Goal: Information Seeking & Learning: Learn about a topic

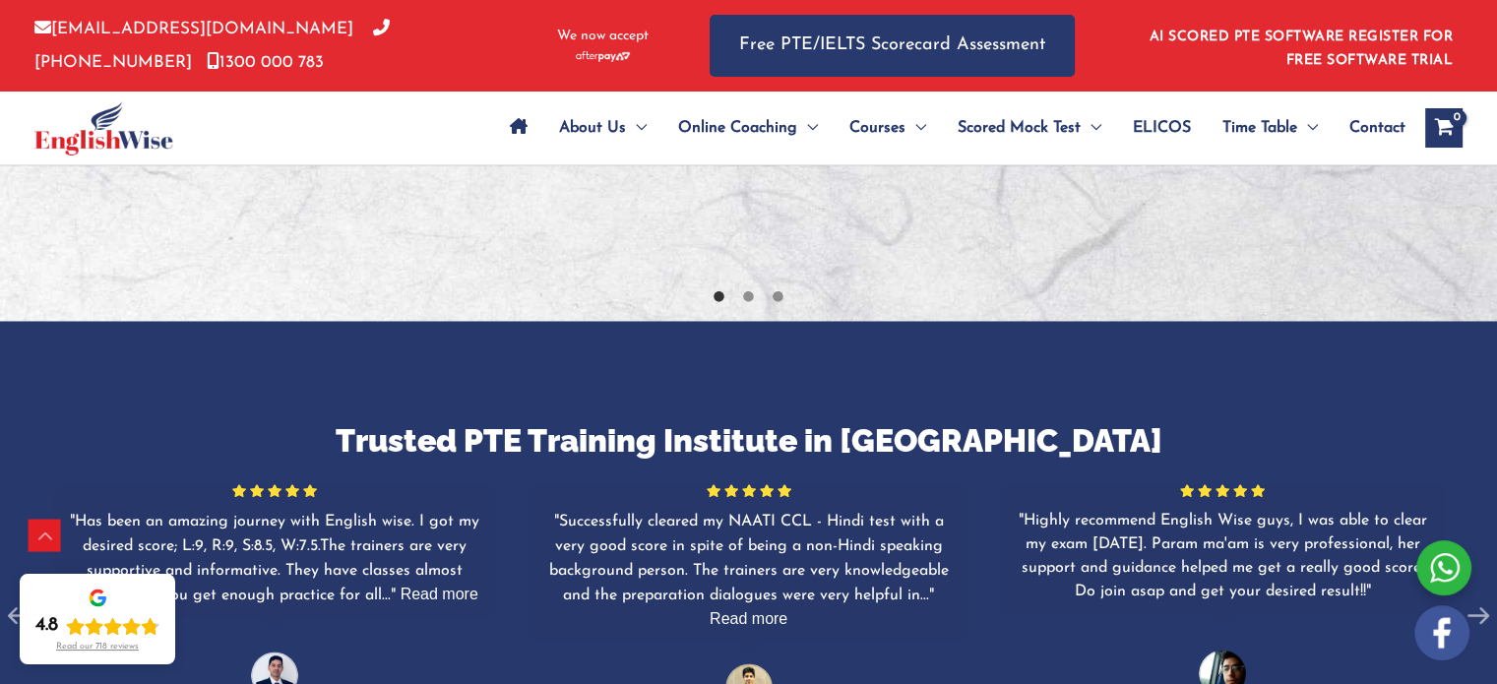
scroll to position [3446, 0]
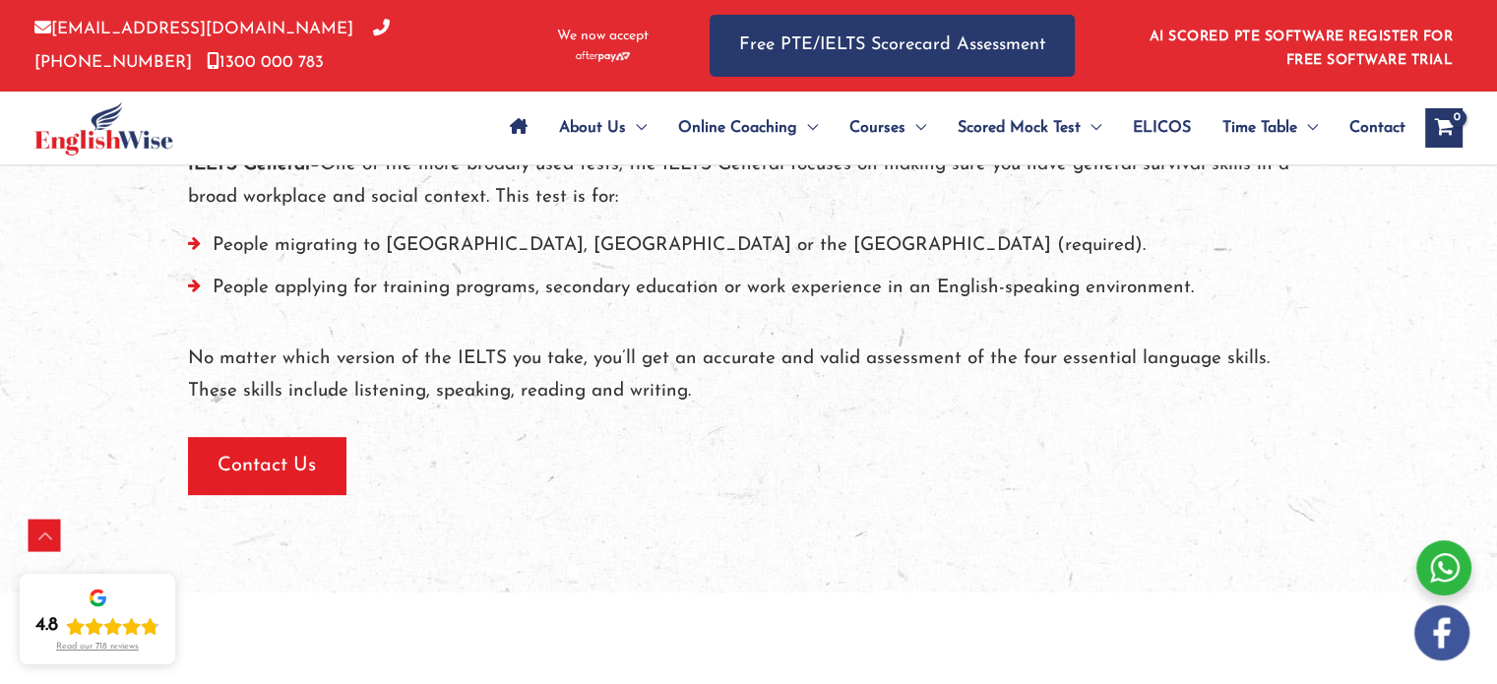
scroll to position [788, 0]
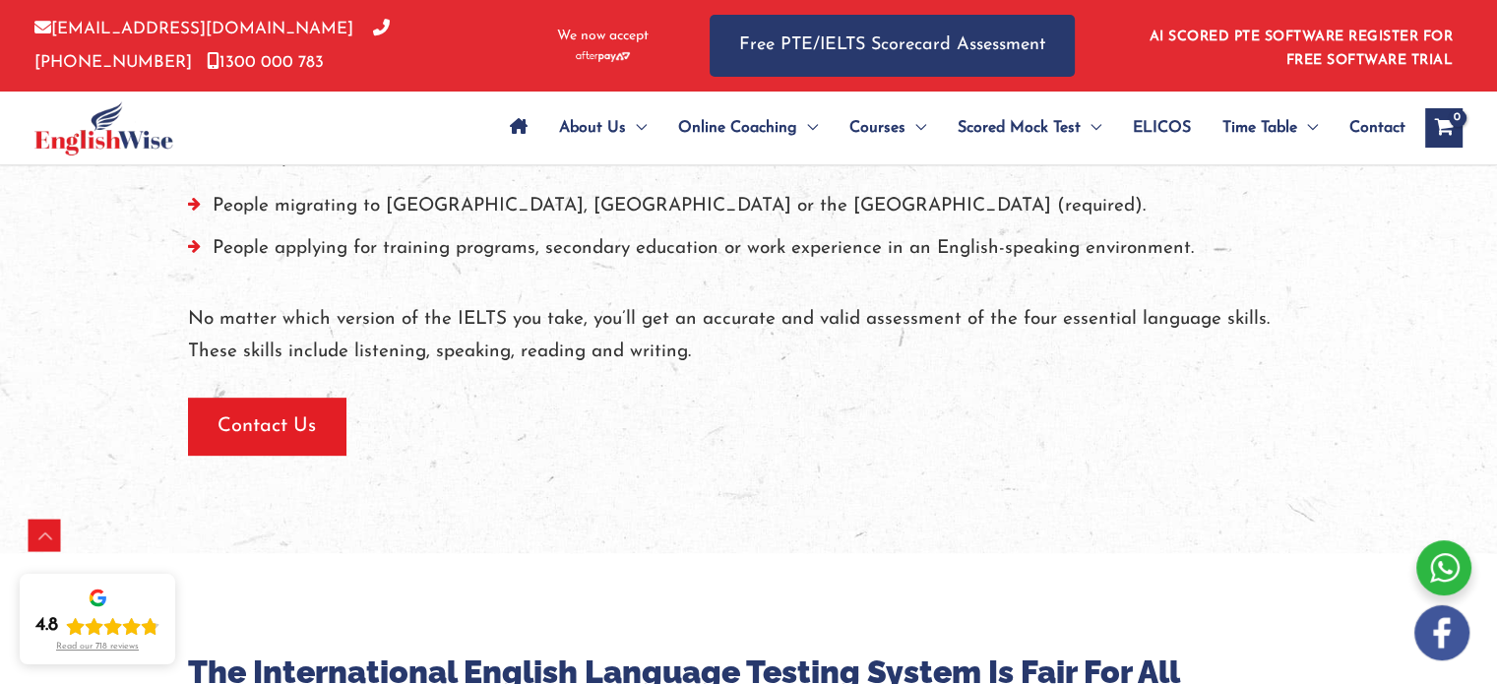
click at [1000, 369] on div at bounding box center [749, 383] width 1122 height 30
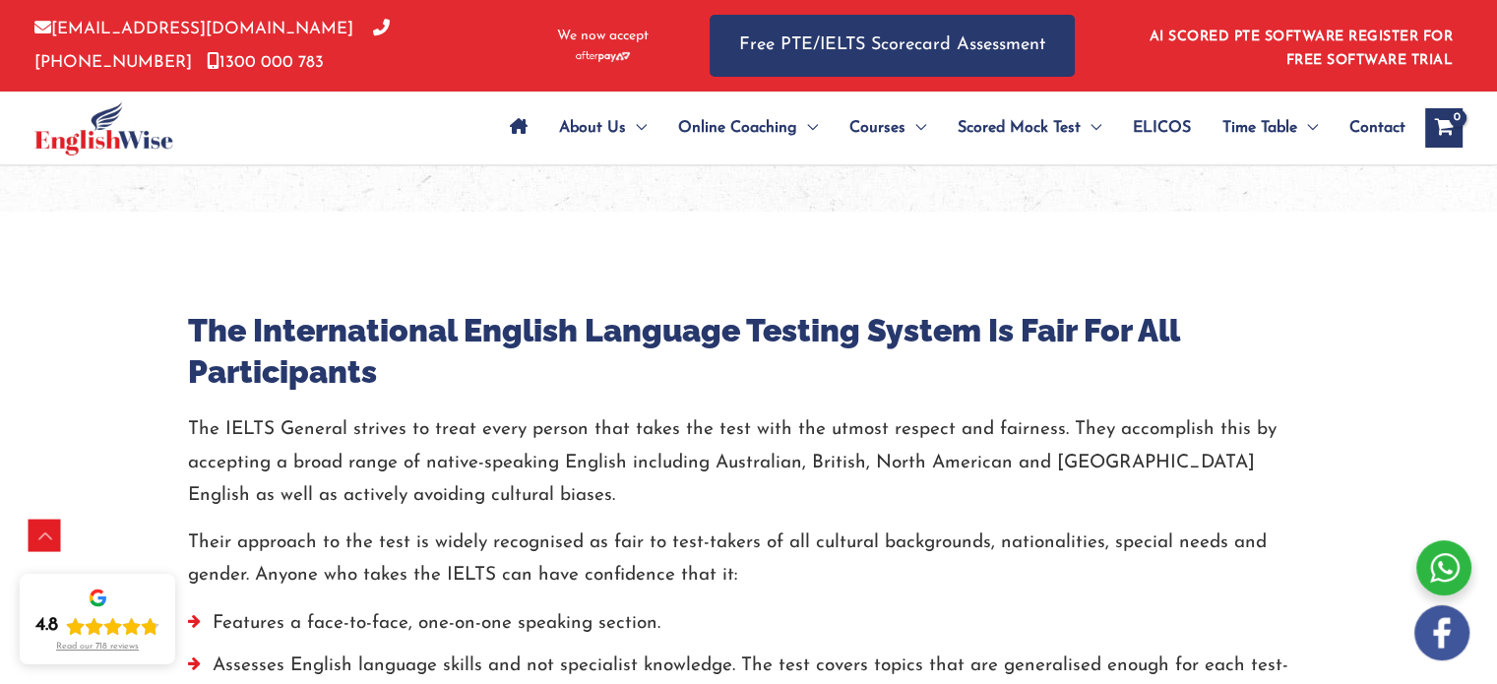
scroll to position [1142, 0]
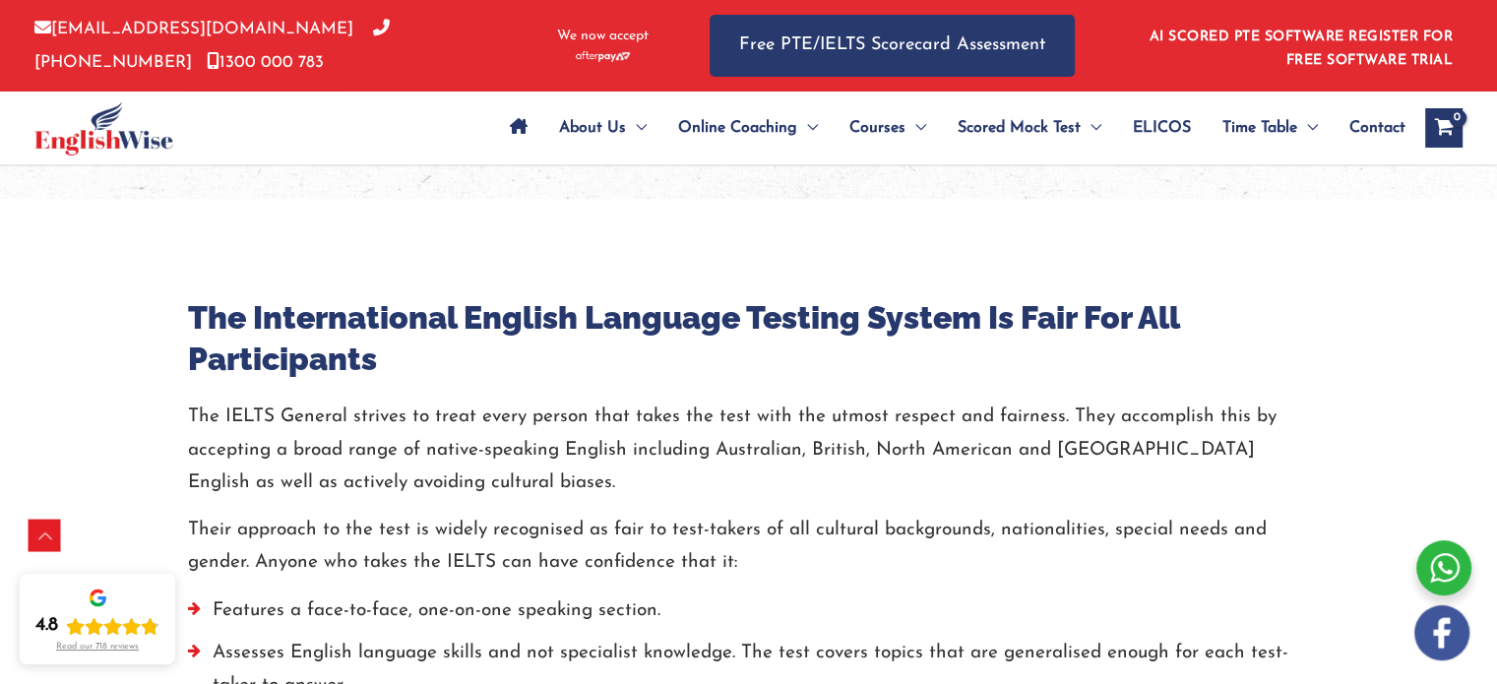
click at [765, 366] on h3 "The International English Language Testing System Is Fair For All Participants" at bounding box center [749, 338] width 1122 height 82
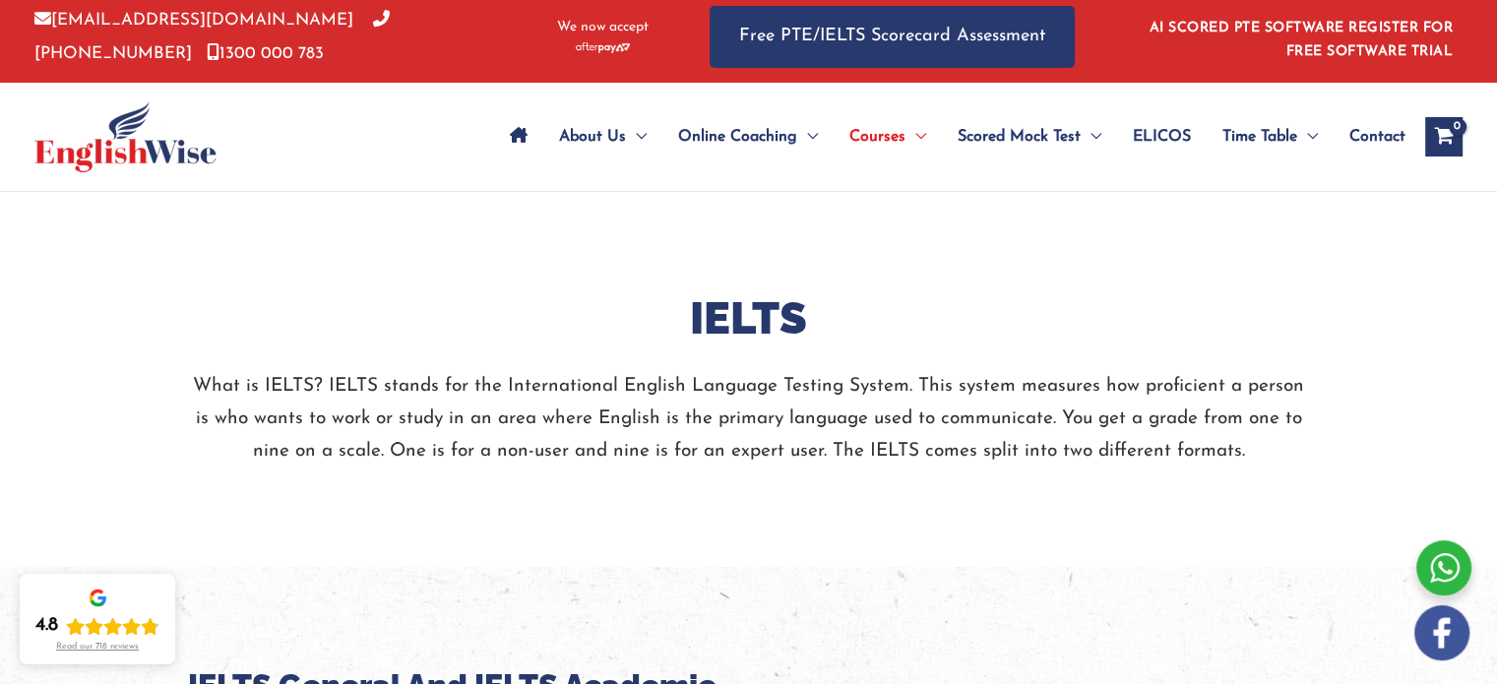
scroll to position [0, 0]
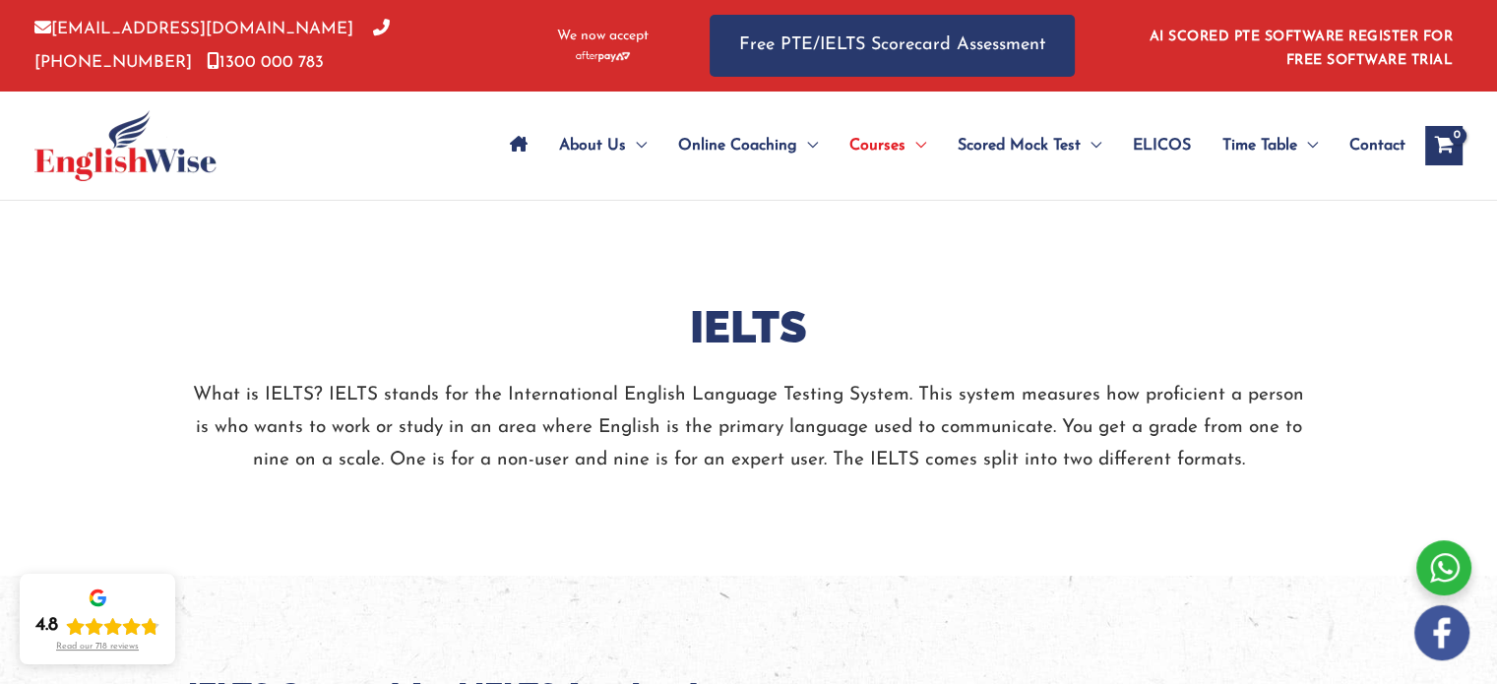
click at [811, 425] on p "What is IELTS? IELTS stands for the International English Language Testing Syst…" at bounding box center [749, 428] width 1122 height 98
click at [697, 416] on p "What is IELTS? IELTS stands for the International English Language Testing Syst…" at bounding box center [749, 428] width 1122 height 98
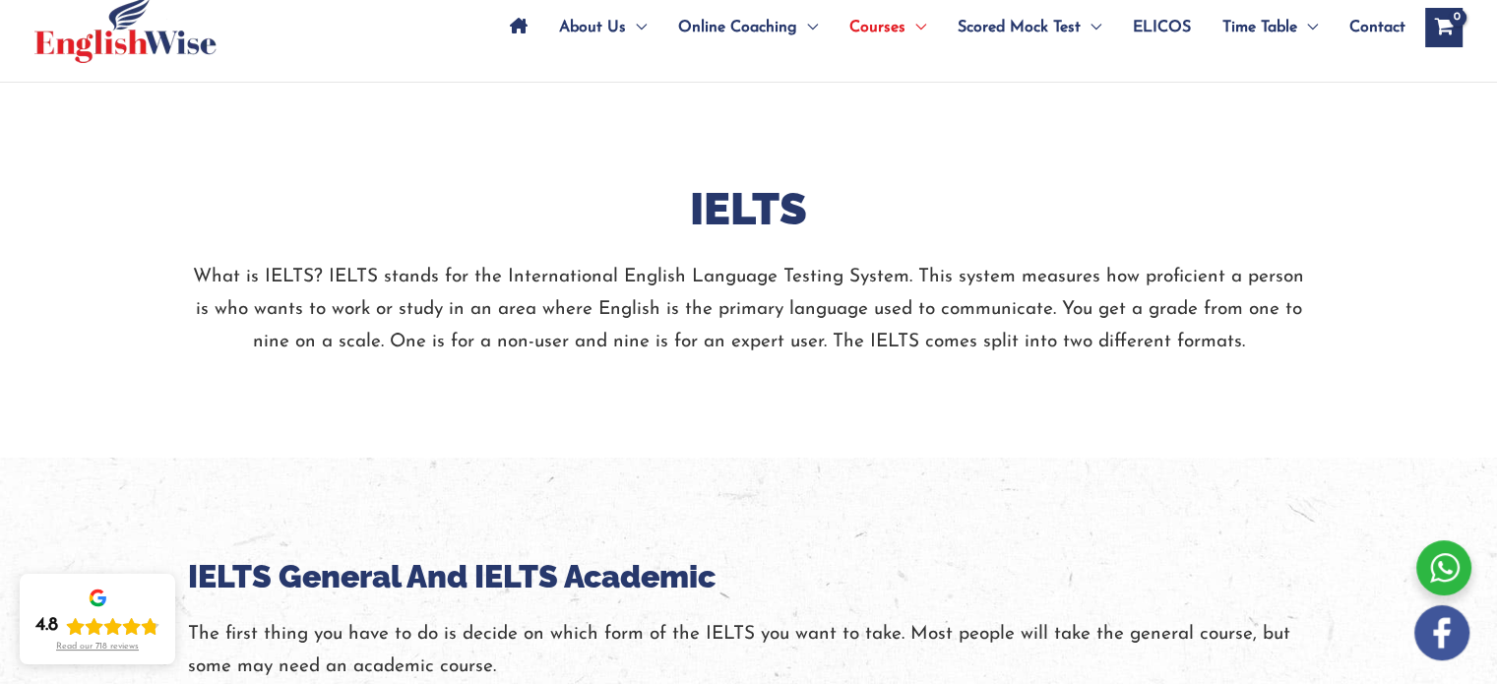
scroll to position [158, 0]
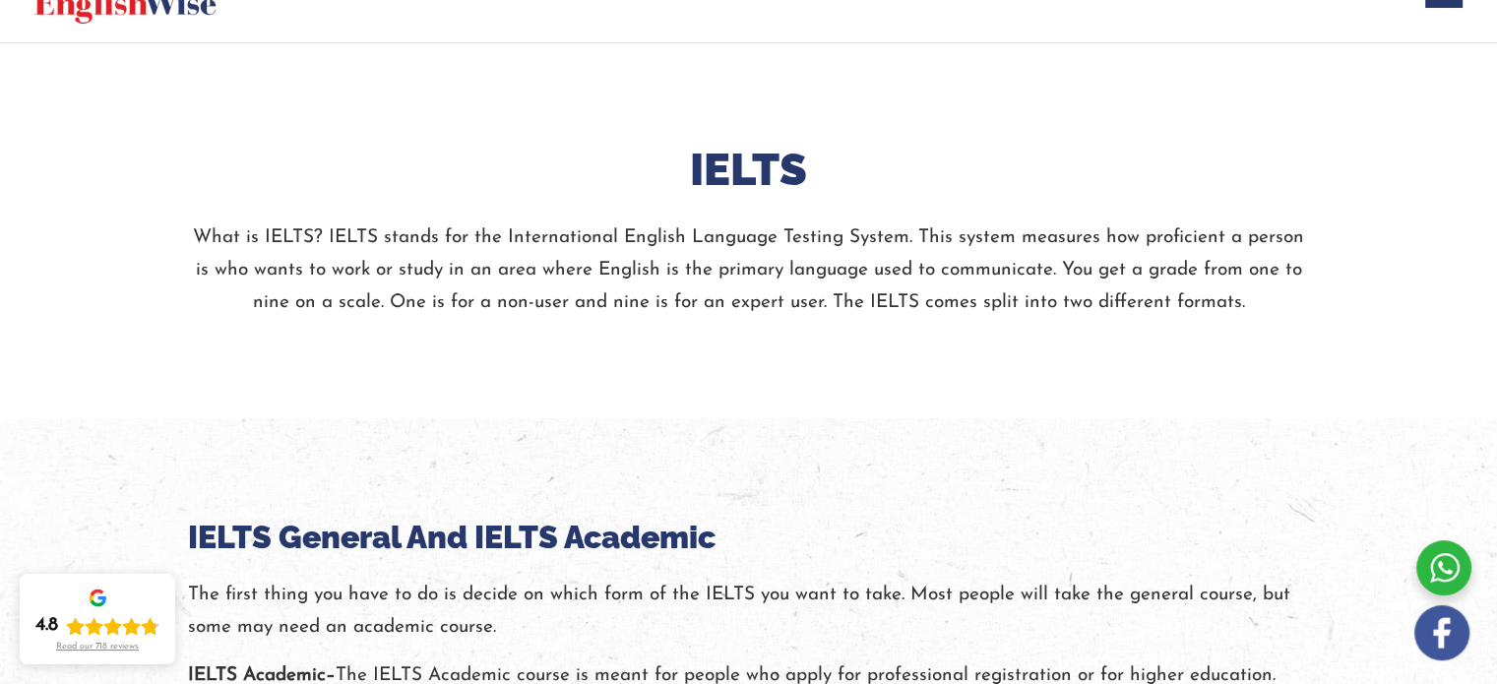
click at [969, 259] on p "What is IELTS? IELTS stands for the International English Language Testing Syst…" at bounding box center [749, 271] width 1122 height 98
click at [785, 298] on p "What is IELTS? IELTS stands for the International English Language Testing Syst…" at bounding box center [749, 271] width 1122 height 98
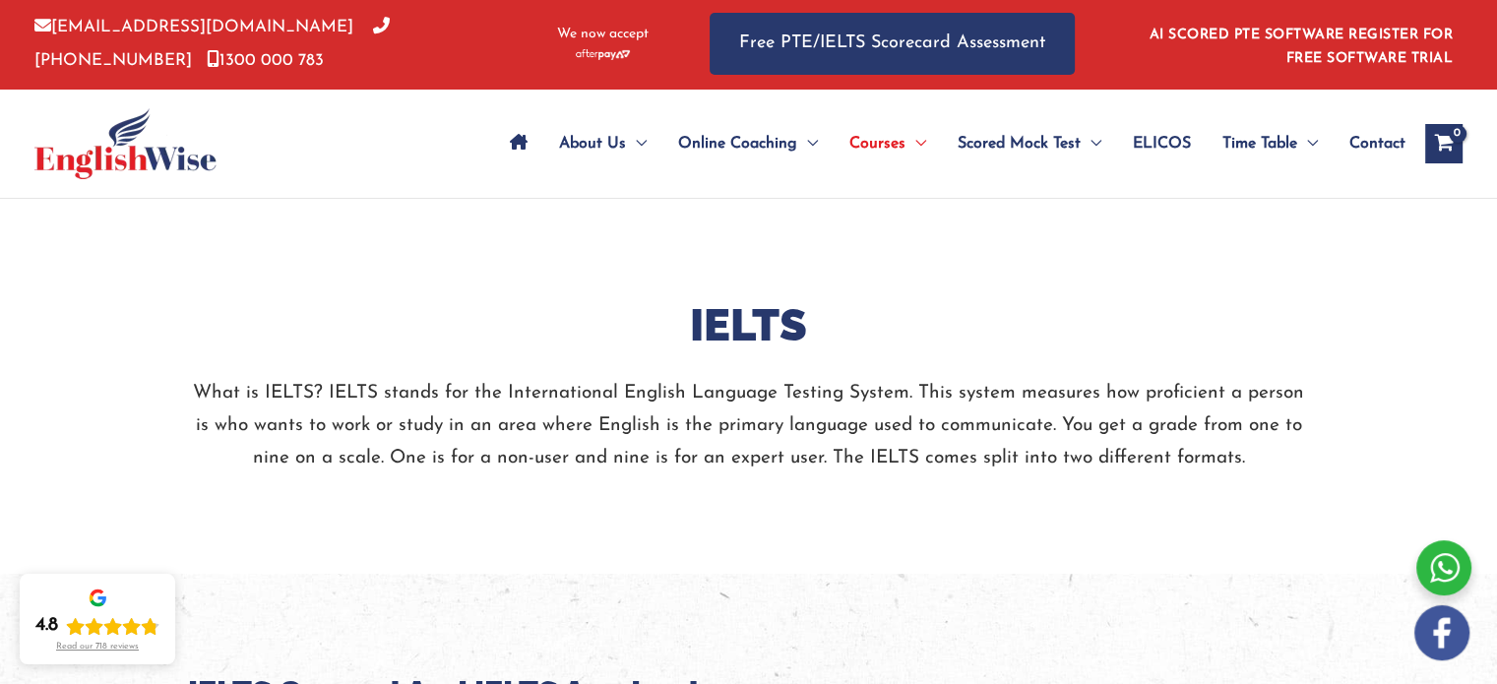
scroll to position [0, 0]
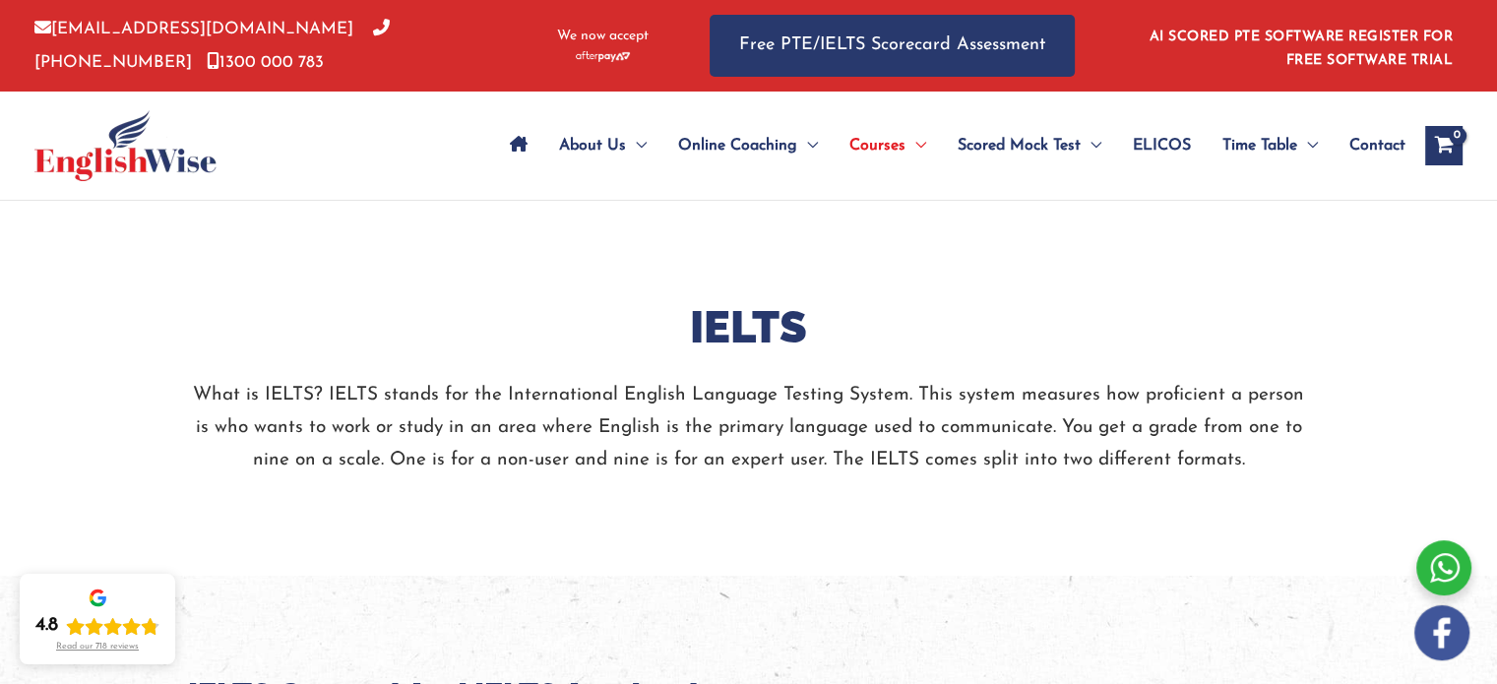
click at [492, 388] on p "What is IELTS? IELTS stands for the International English Language Testing Syst…" at bounding box center [749, 428] width 1122 height 98
click at [736, 416] on p "What is IELTS? IELTS stands for the International English Language Testing Syst…" at bounding box center [749, 428] width 1122 height 98
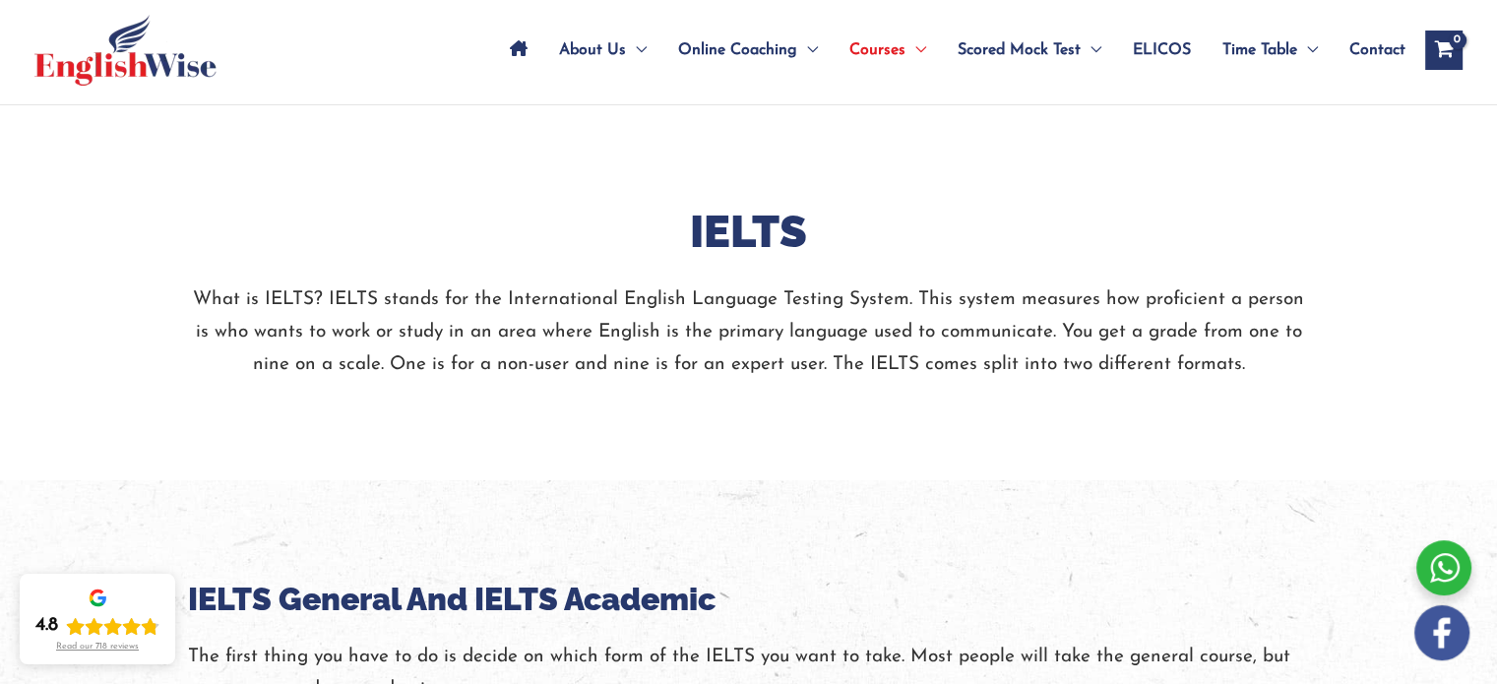
scroll to position [98, 0]
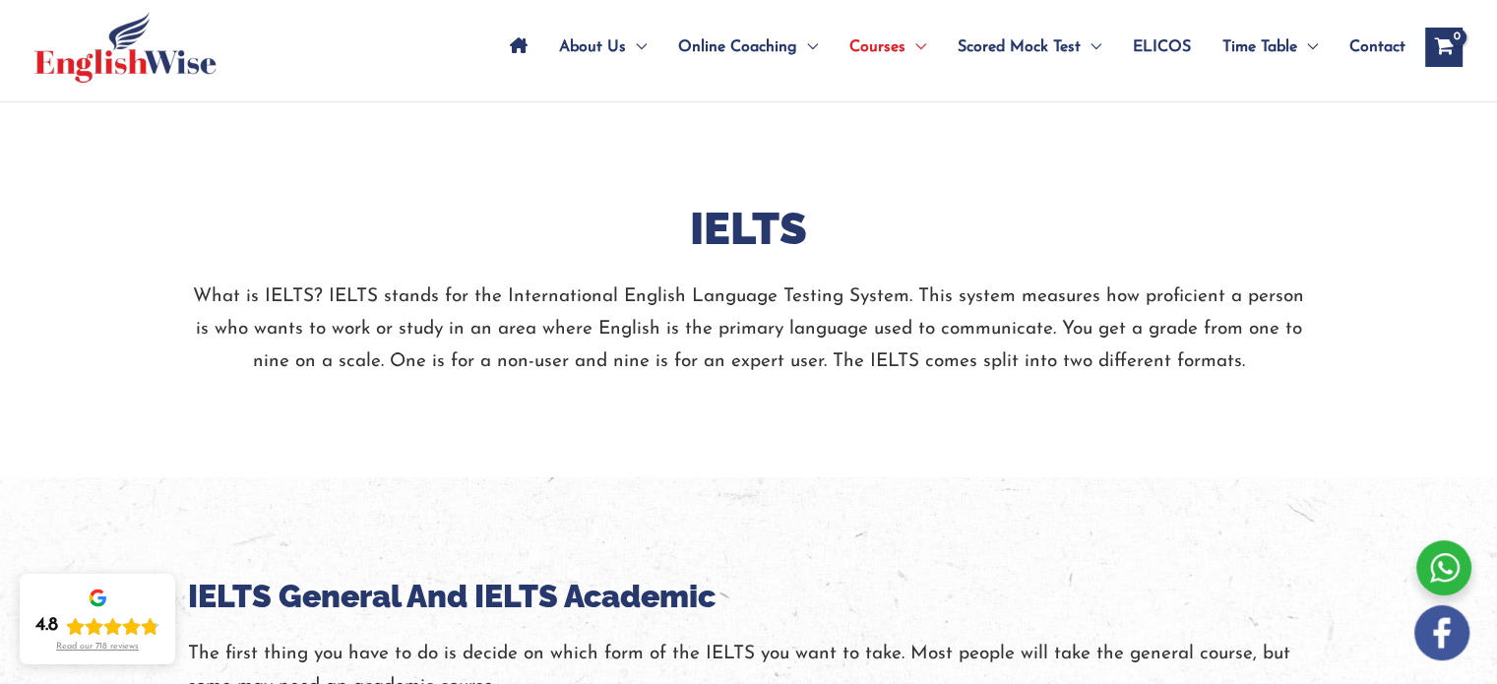
click at [552, 349] on p "What is IELTS? IELTS stands for the International English Language Testing Syst…" at bounding box center [749, 330] width 1122 height 98
click at [606, 365] on p "What is IELTS? IELTS stands for the International English Language Testing Syst…" at bounding box center [749, 330] width 1122 height 98
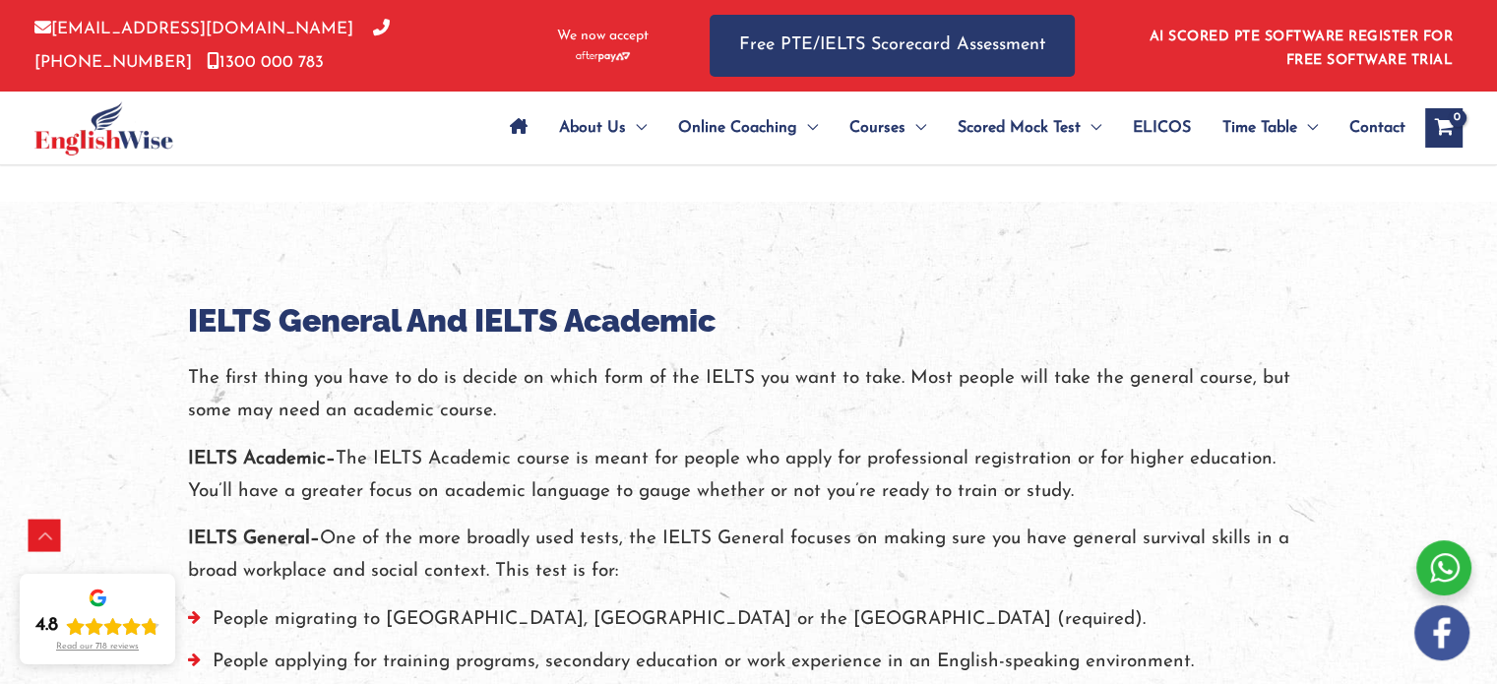
scroll to position [413, 0]
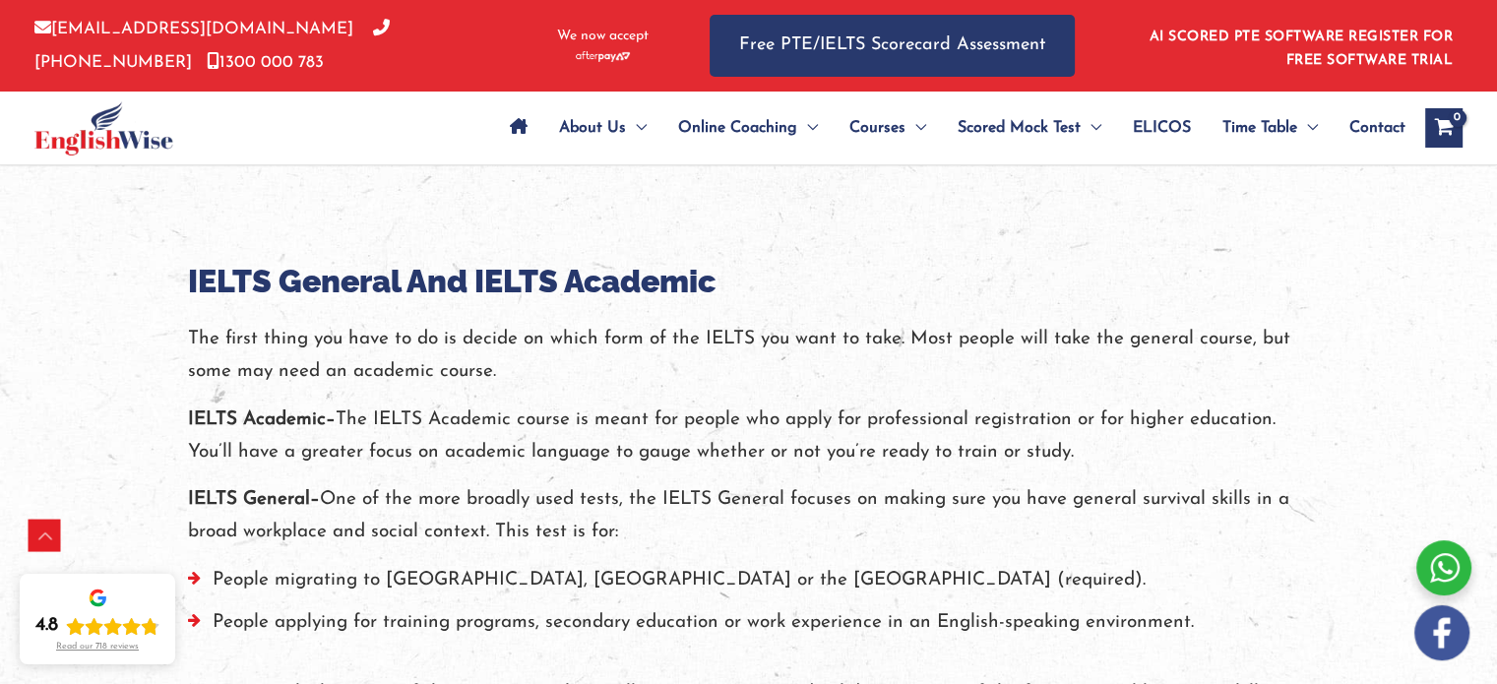
click at [358, 440] on p "IELTS Academic– The IELTS Academic course is meant for people who apply for pro…" at bounding box center [749, 437] width 1122 height 66
drag, startPoint x: 677, startPoint y: 527, endPoint x: 677, endPoint y: 540, distance: 12.8
click at [677, 540] on p "IELTS General– One of the more broadly used tests, the IELTS General focuses on…" at bounding box center [749, 516] width 1122 height 66
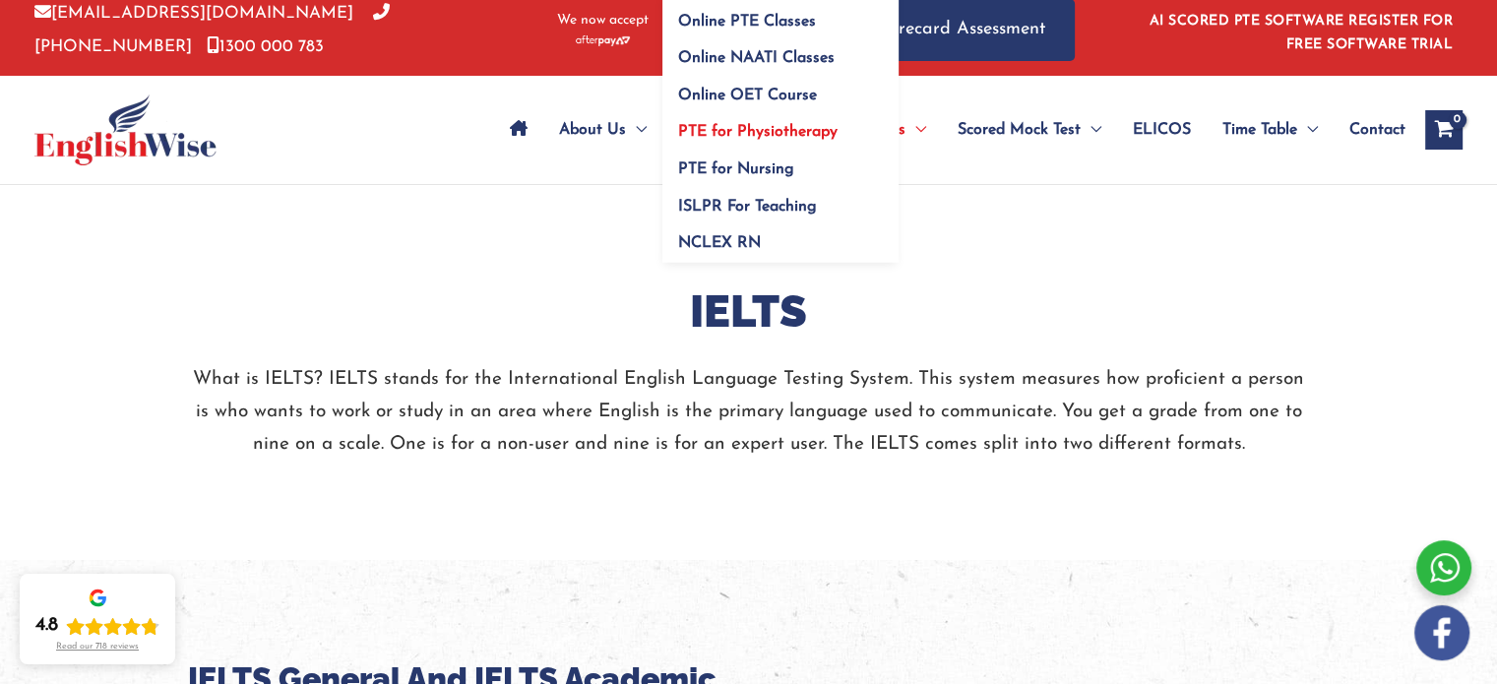
scroll to position [0, 0]
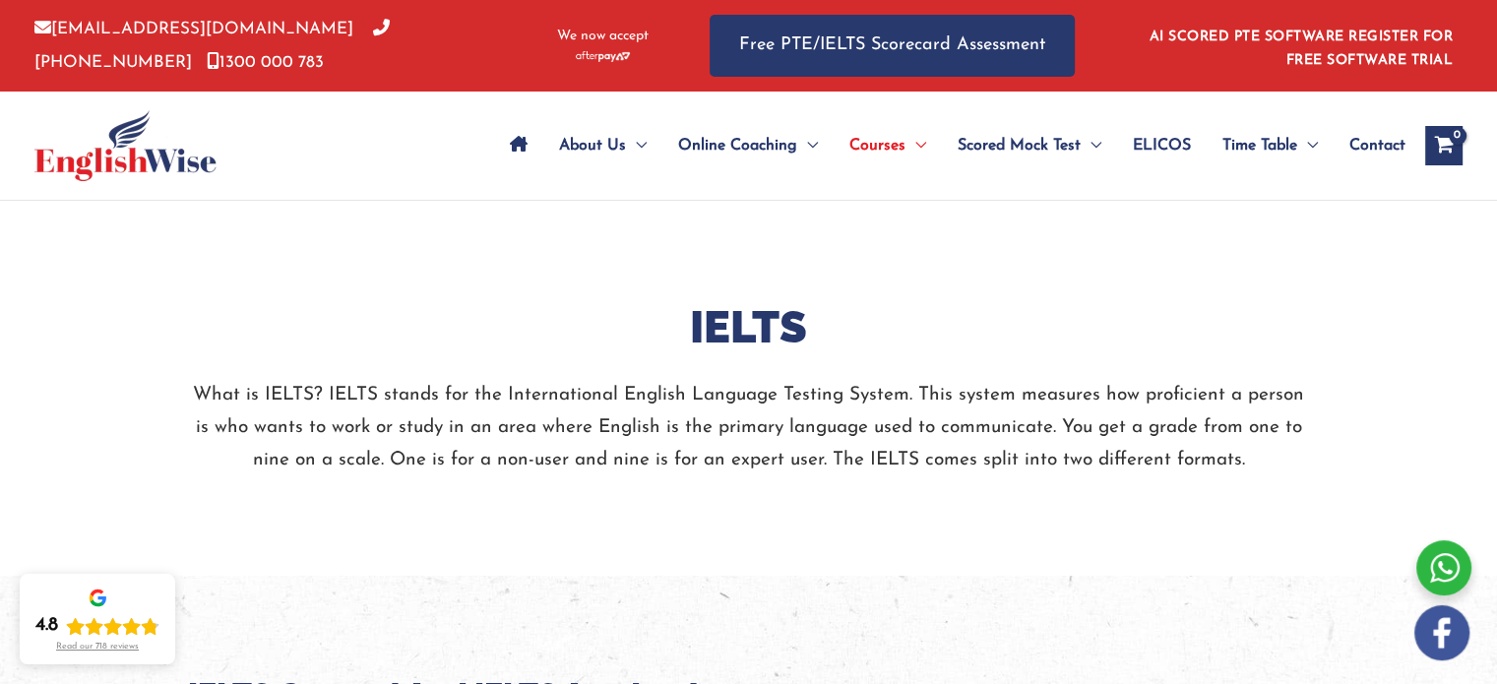
click at [767, 412] on p "What is IELTS? IELTS stands for the International English Language Testing Syst…" at bounding box center [749, 428] width 1122 height 98
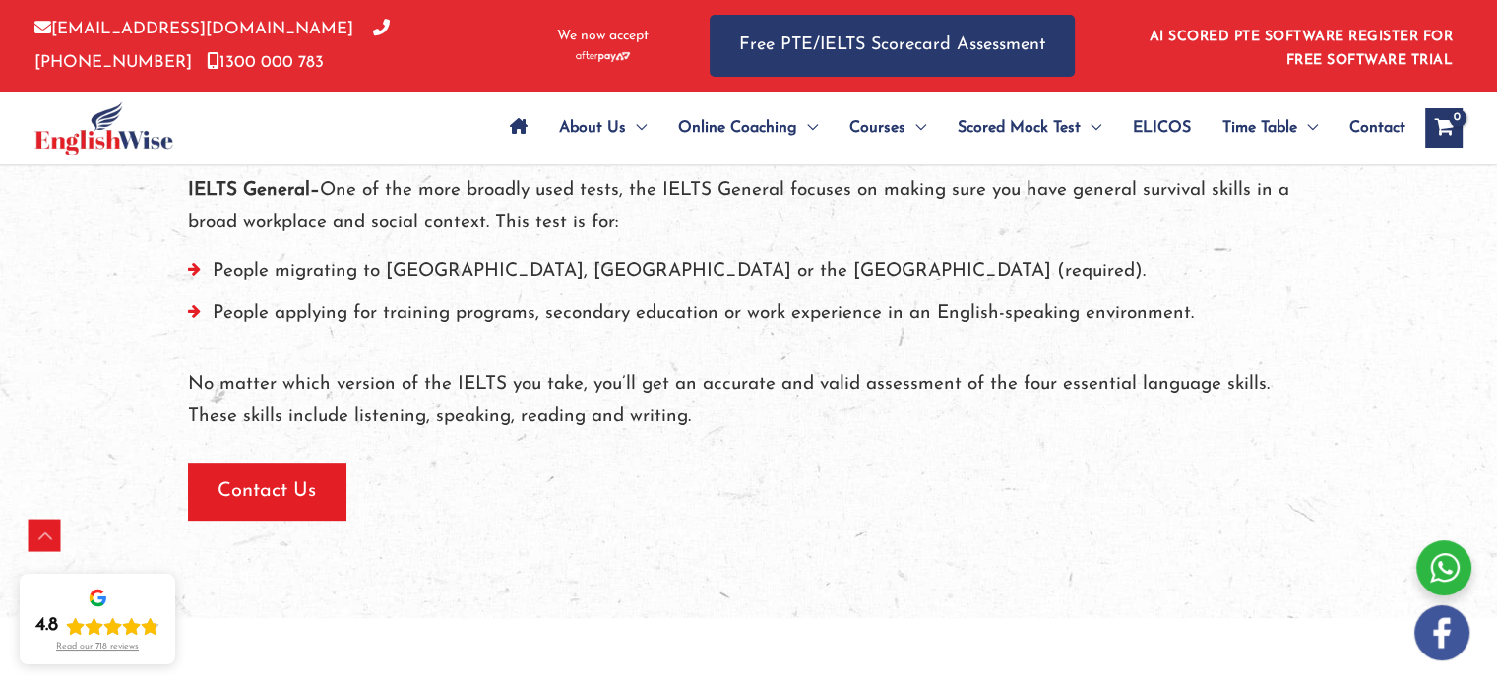
scroll to position [709, 0]
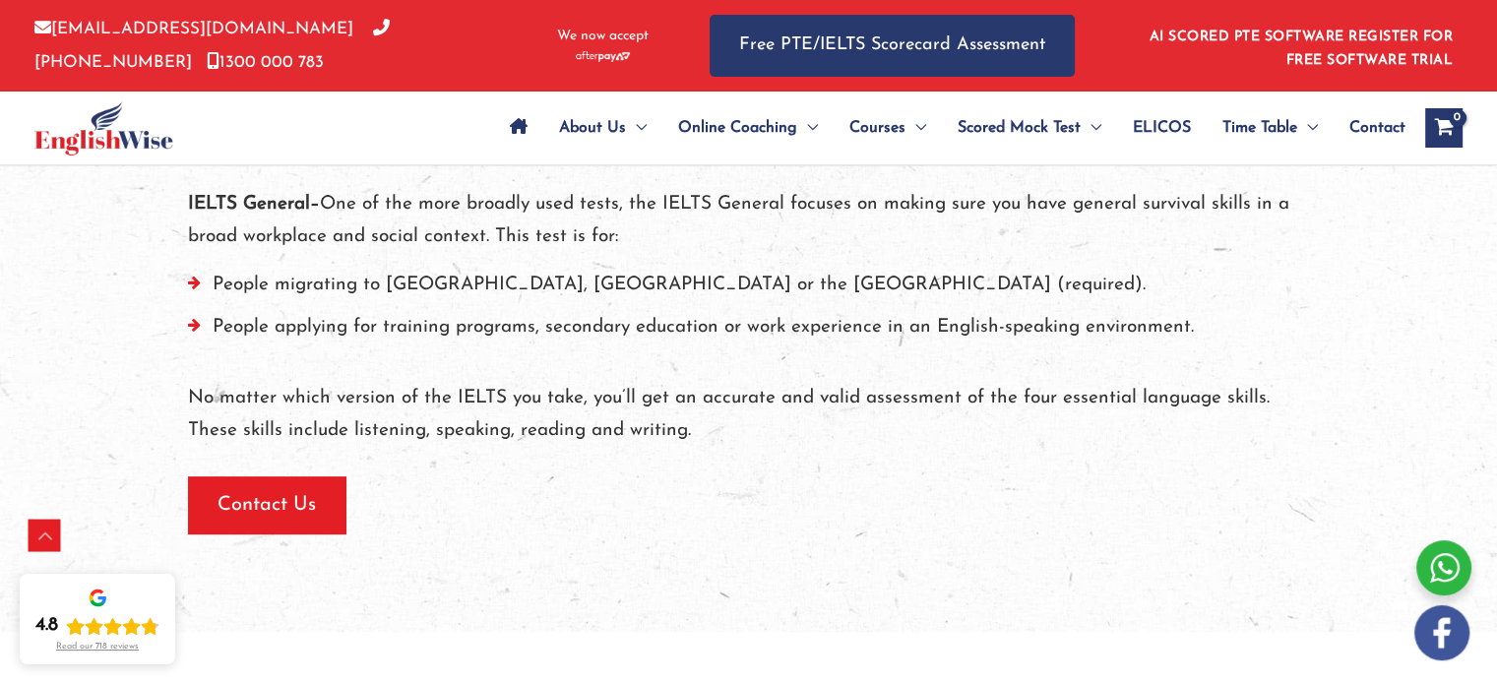
drag, startPoint x: 588, startPoint y: 239, endPoint x: 597, endPoint y: 244, distance: 10.1
click at [588, 239] on p "IELTS General– One of the more broadly used tests, the IELTS General focuses on…" at bounding box center [749, 221] width 1122 height 66
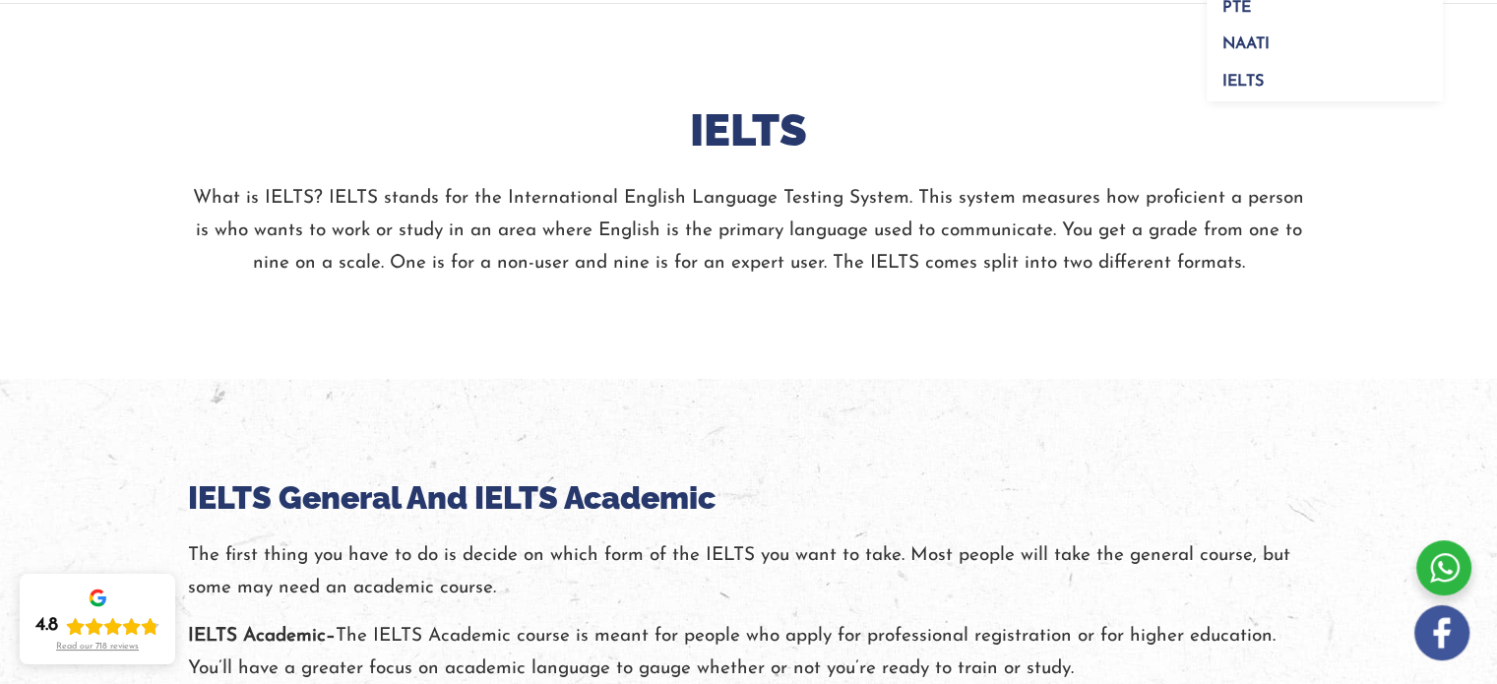
scroll to position [236, 0]
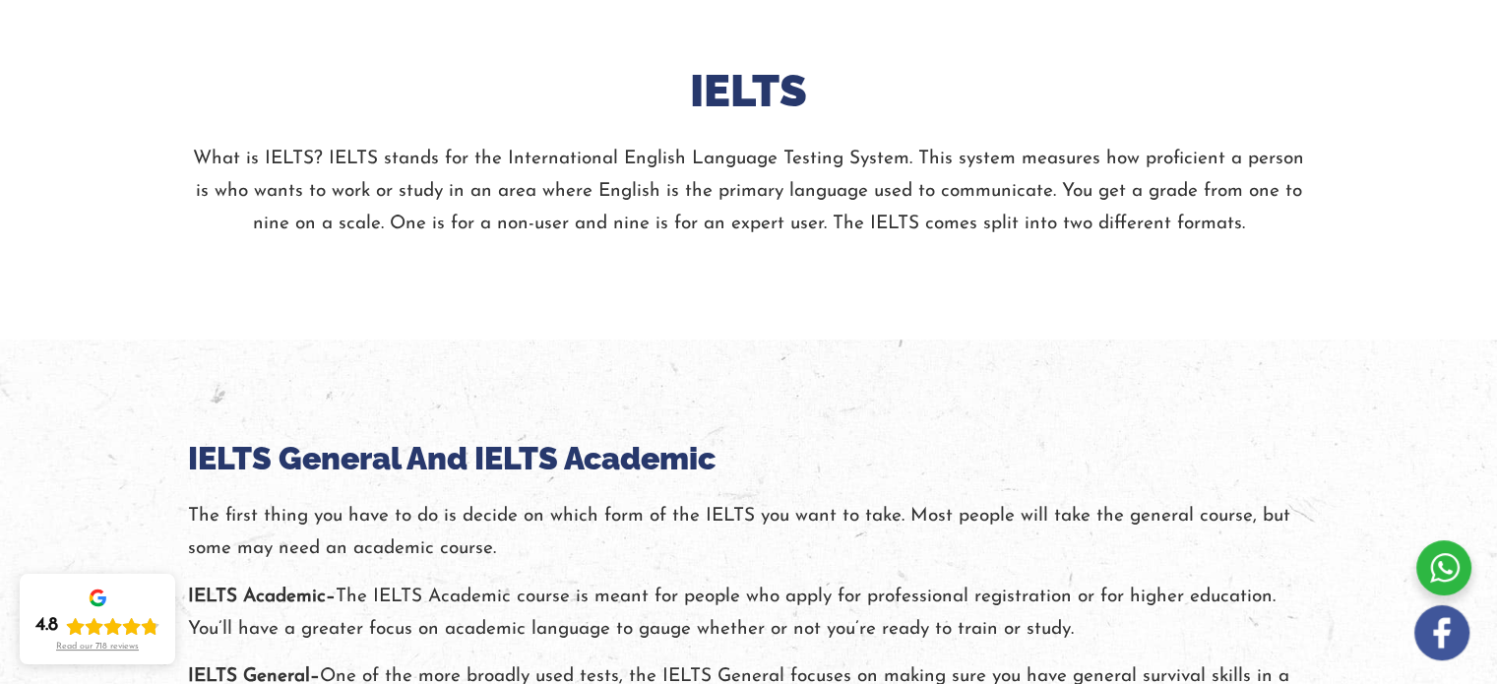
click at [425, 185] on p "What is IELTS? IELTS stands for the International English Language Testing Syst…" at bounding box center [749, 192] width 1122 height 98
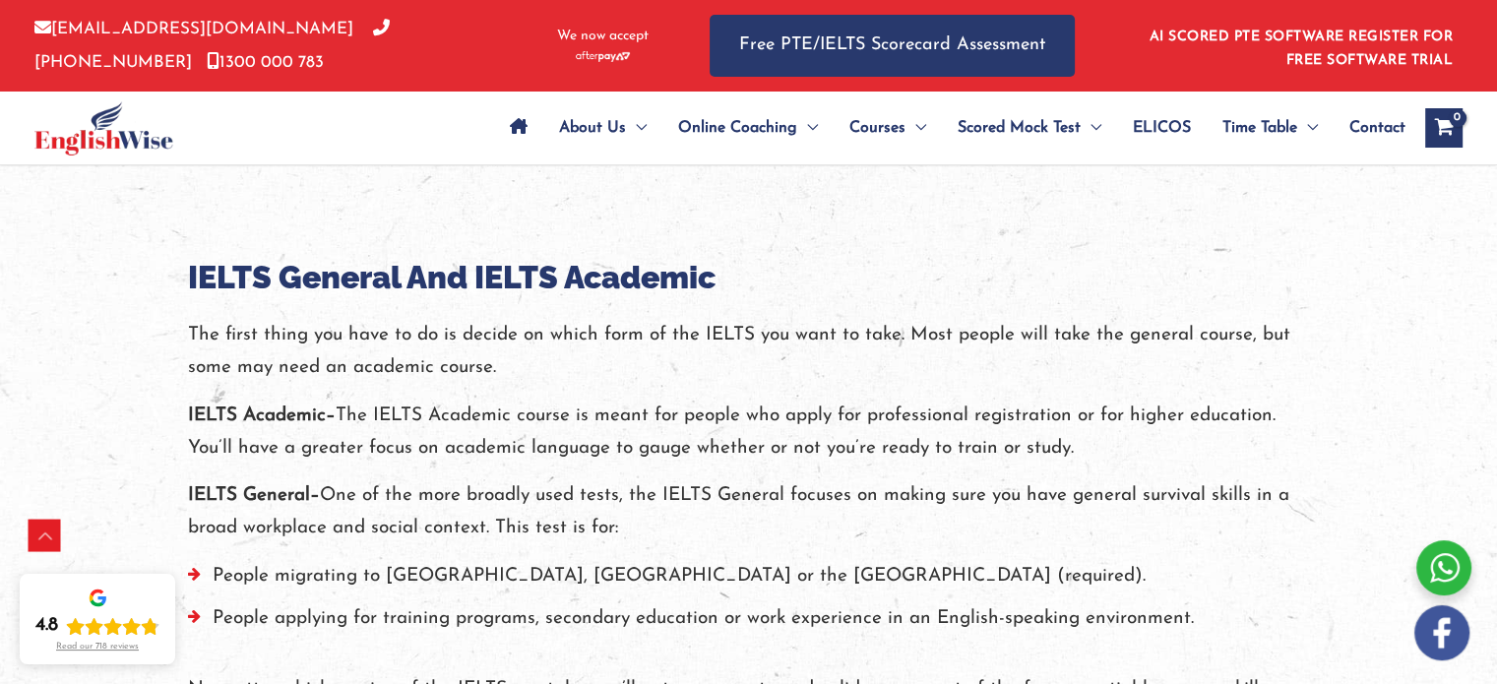
scroll to position [433, 0]
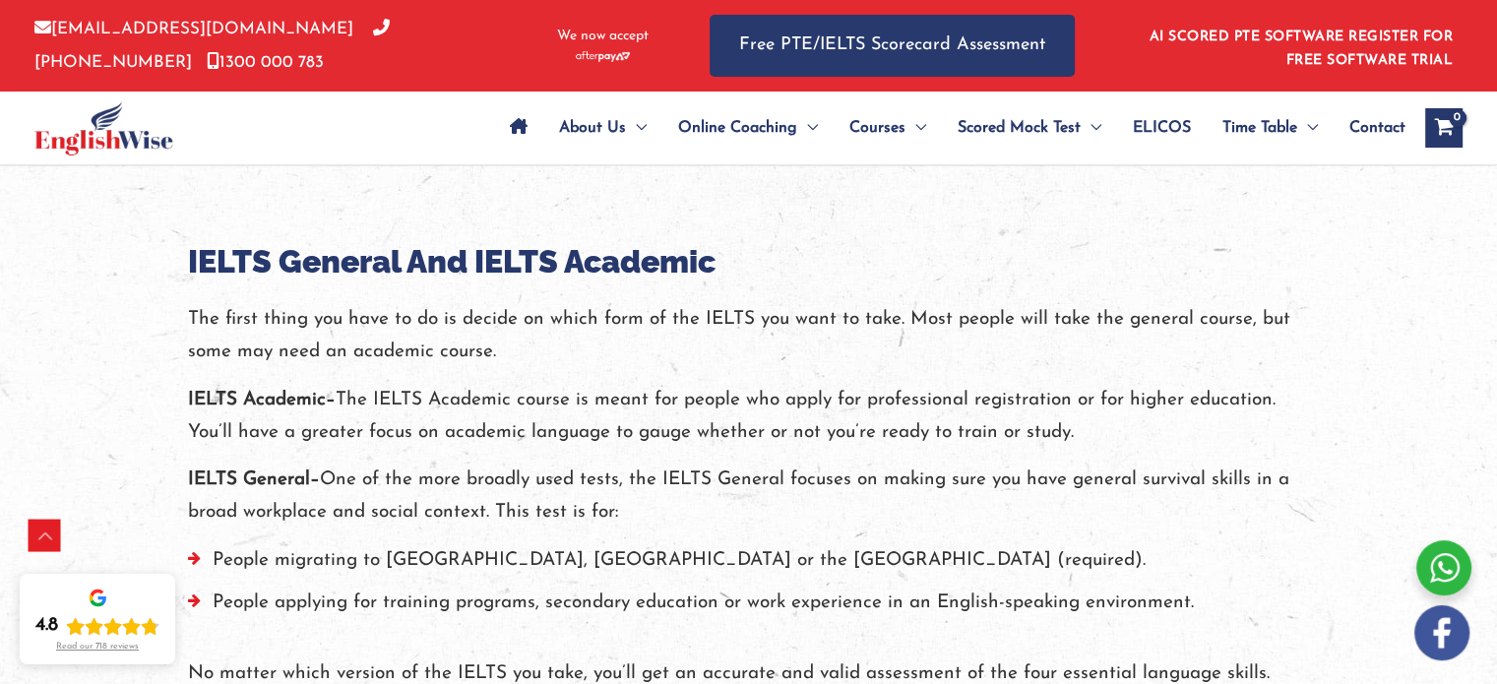
click at [438, 319] on p "The first thing you have to do is decide on which form of the IELTS you want to…" at bounding box center [749, 336] width 1122 height 66
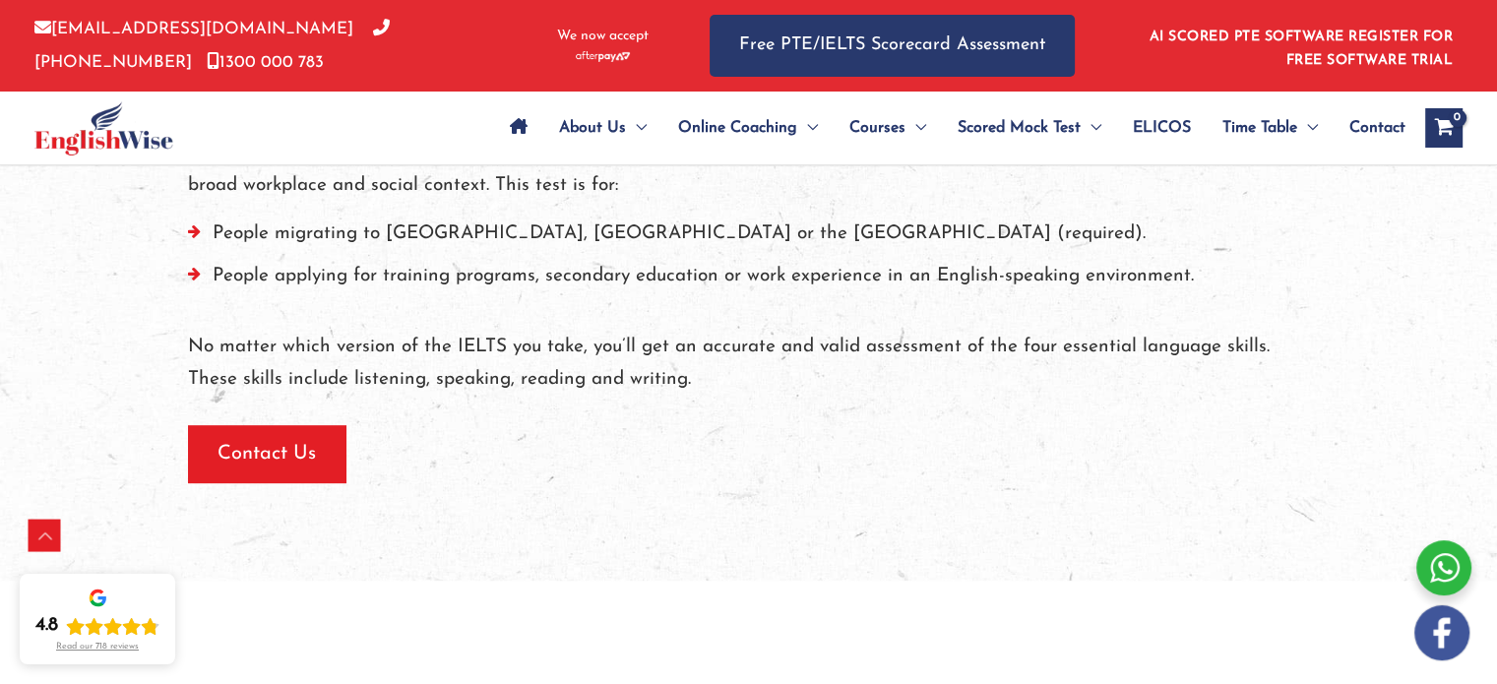
scroll to position [788, 0]
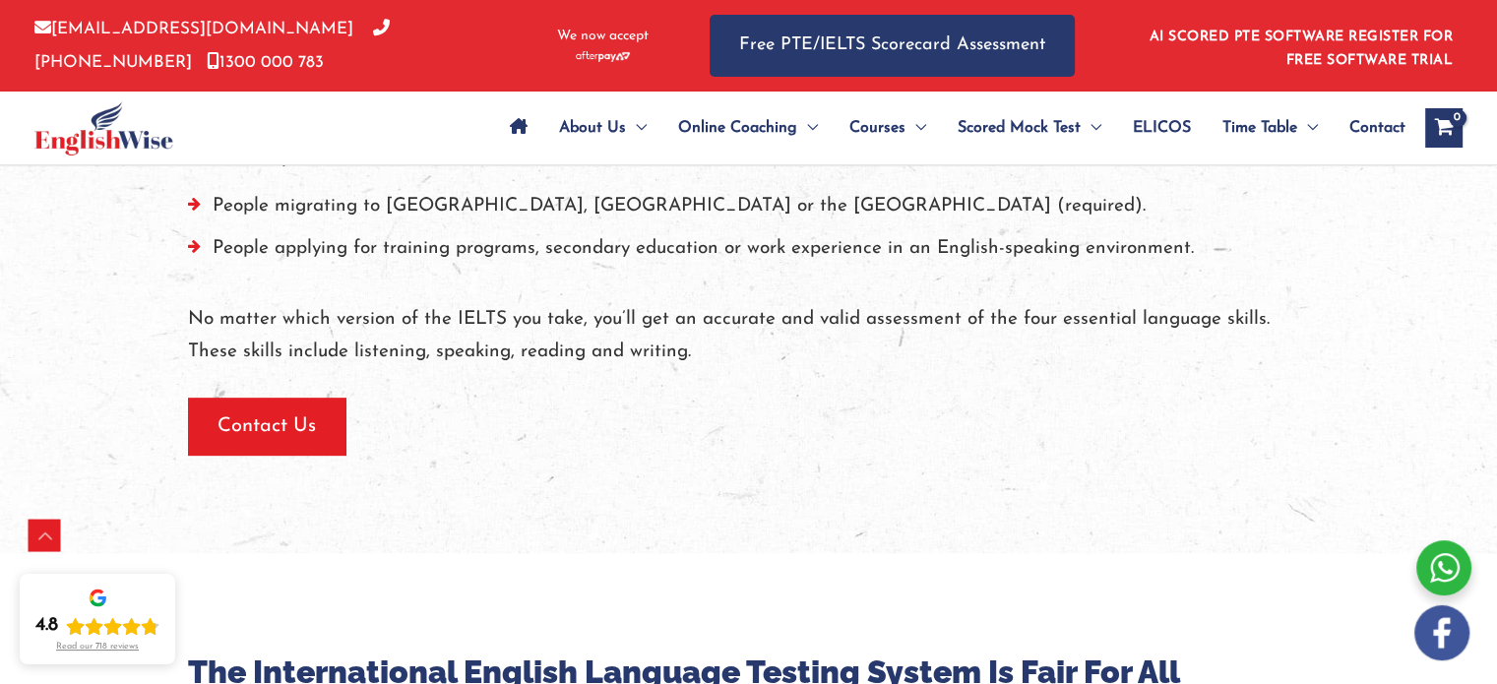
click at [982, 283] on div "The first thing you have to do is decide on which form of the IELTS you want to…" at bounding box center [749, 158] width 1122 height 419
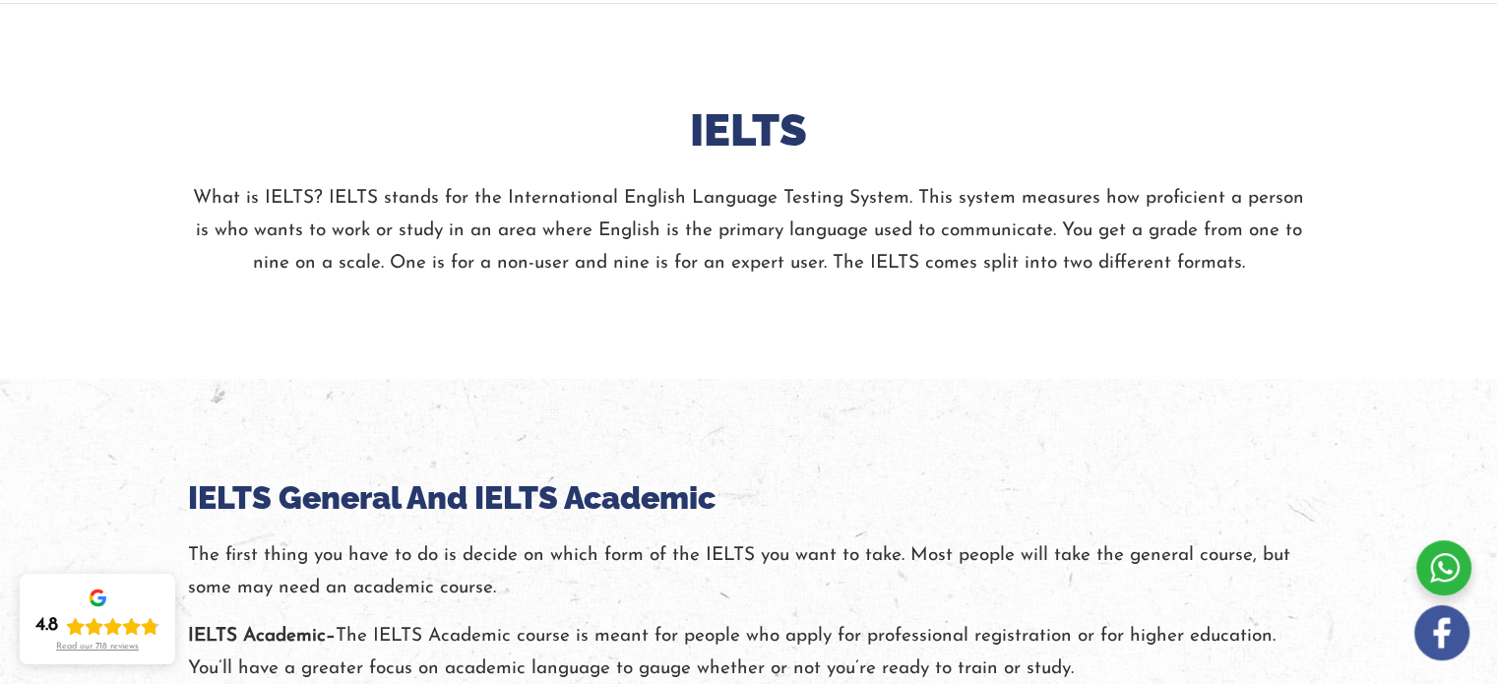
scroll to position [236, 0]
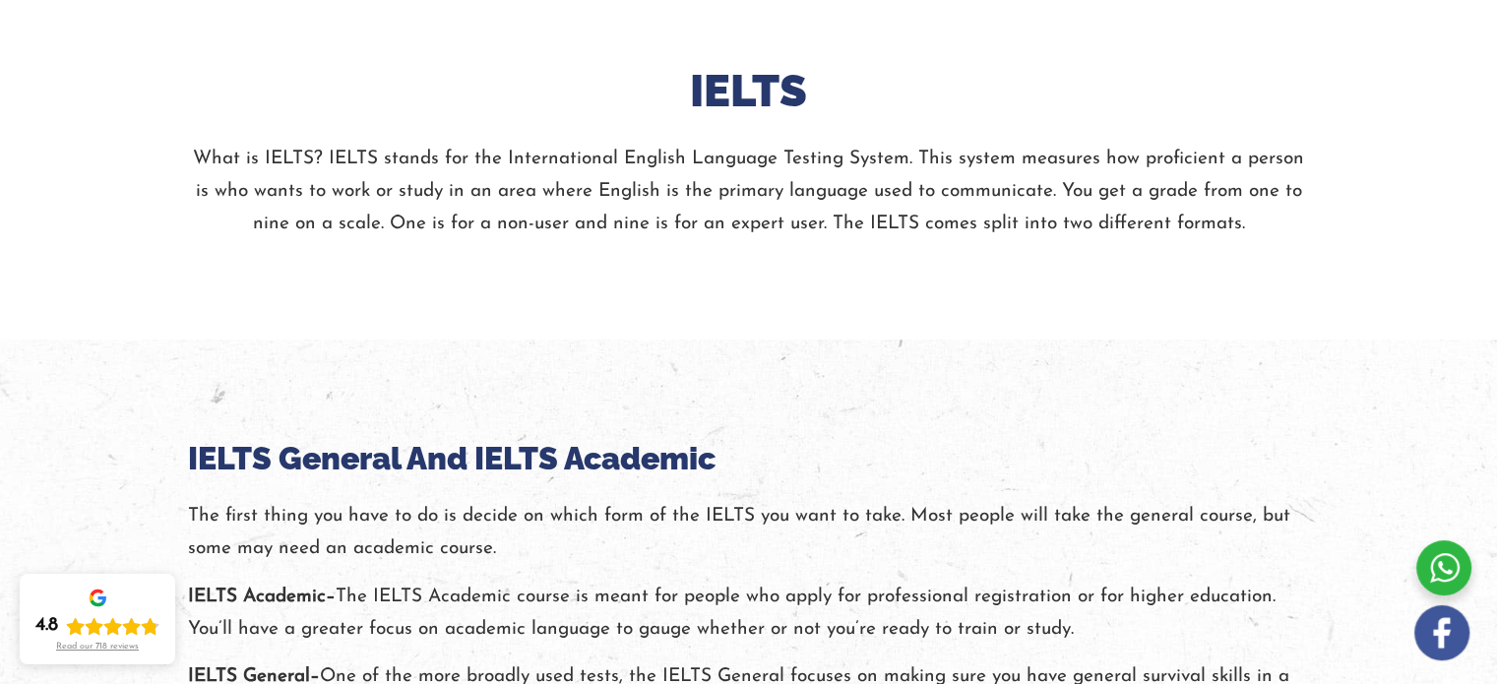
click at [861, 173] on p "What is IELTS? IELTS stands for the International English Language Testing Syst…" at bounding box center [749, 192] width 1122 height 98
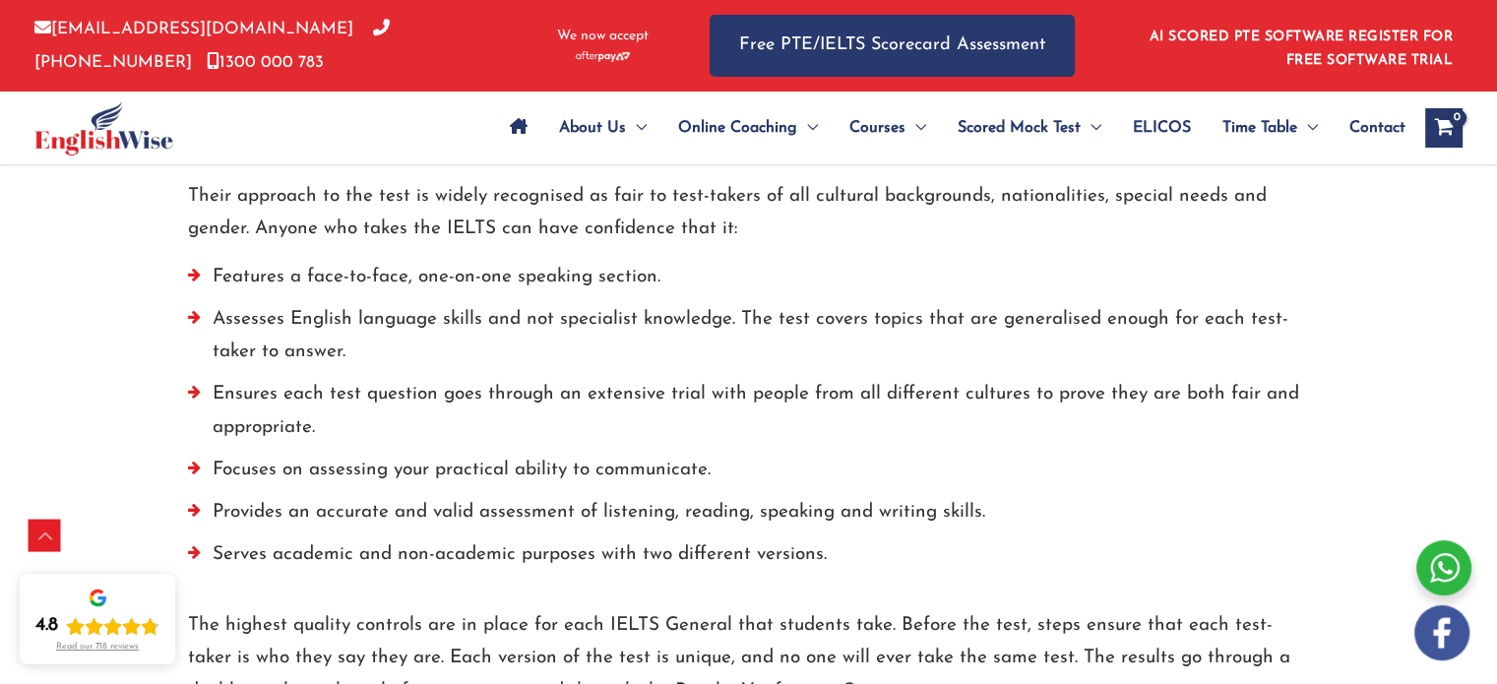
scroll to position [1457, 0]
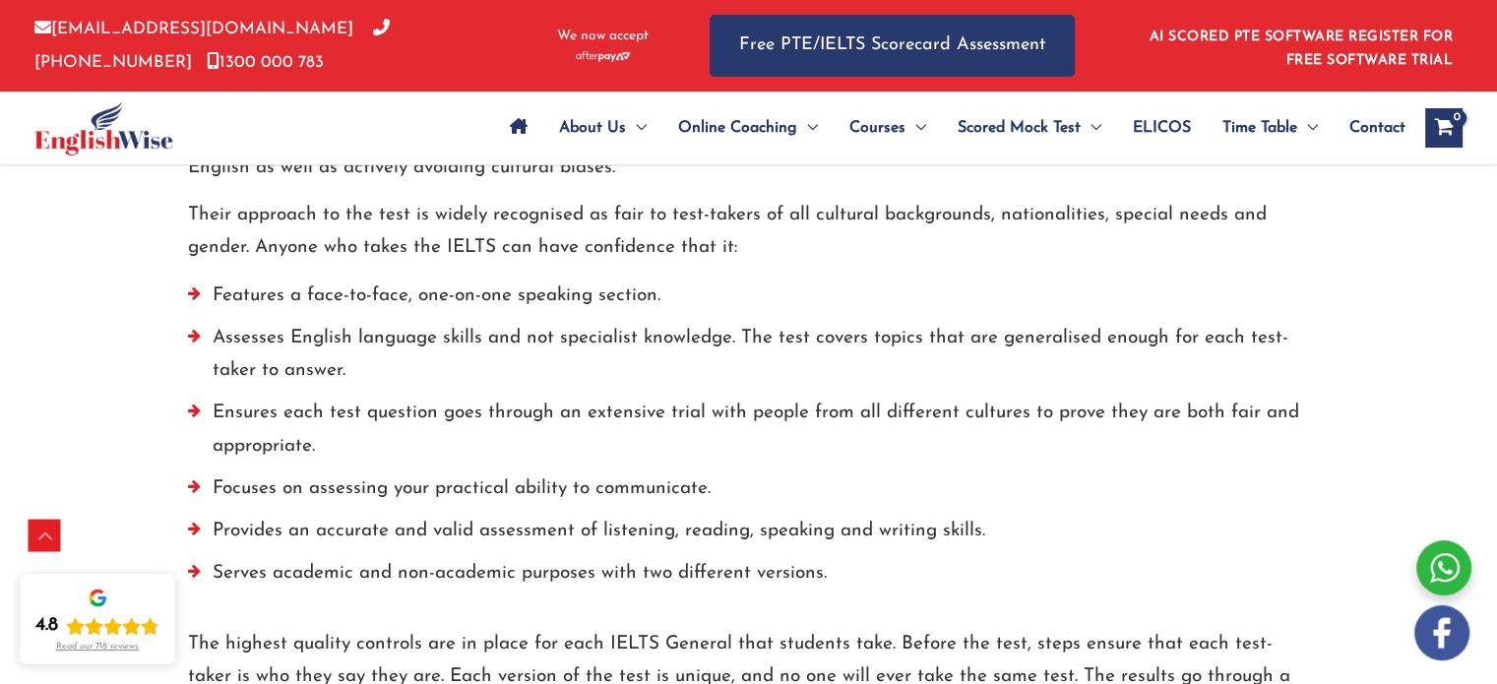
click at [727, 329] on li "Assesses English language skills and not specialist knowledge. The test covers …" at bounding box center [749, 360] width 1122 height 76
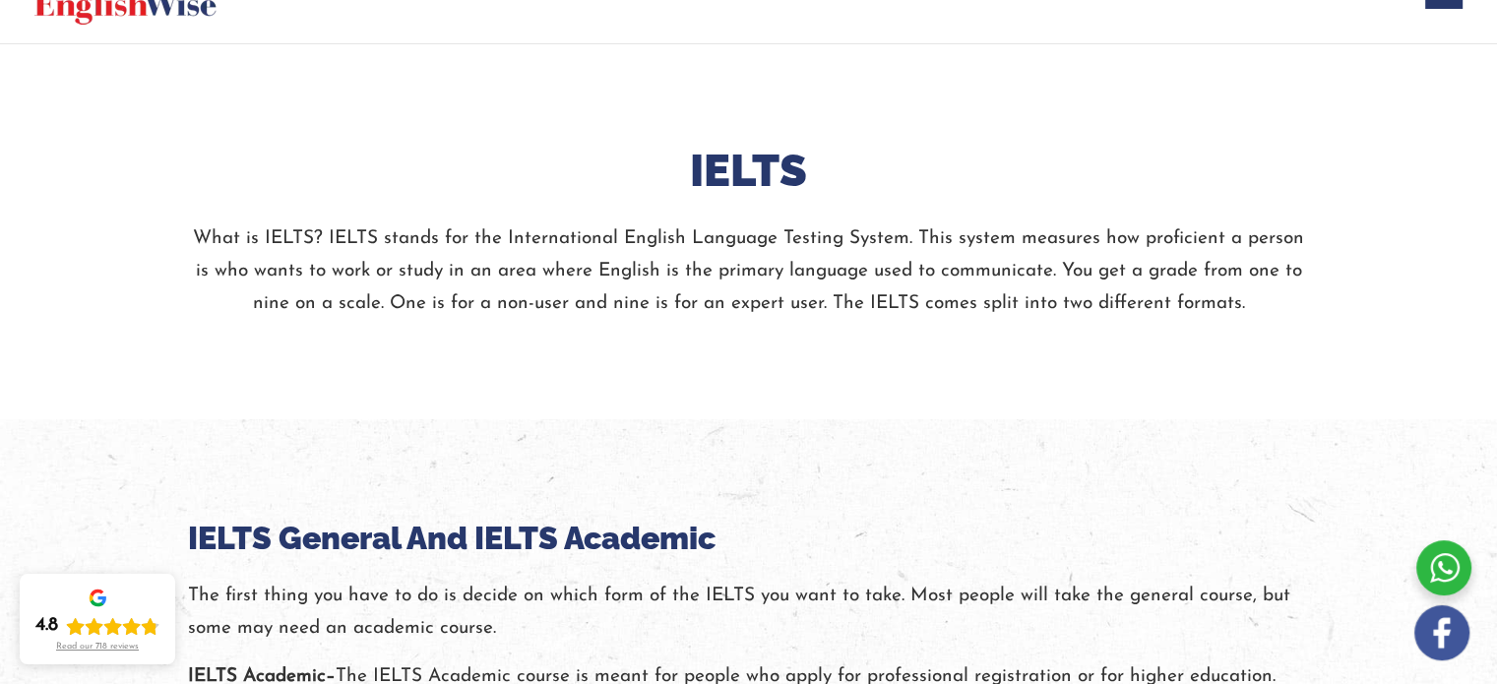
scroll to position [197, 0]
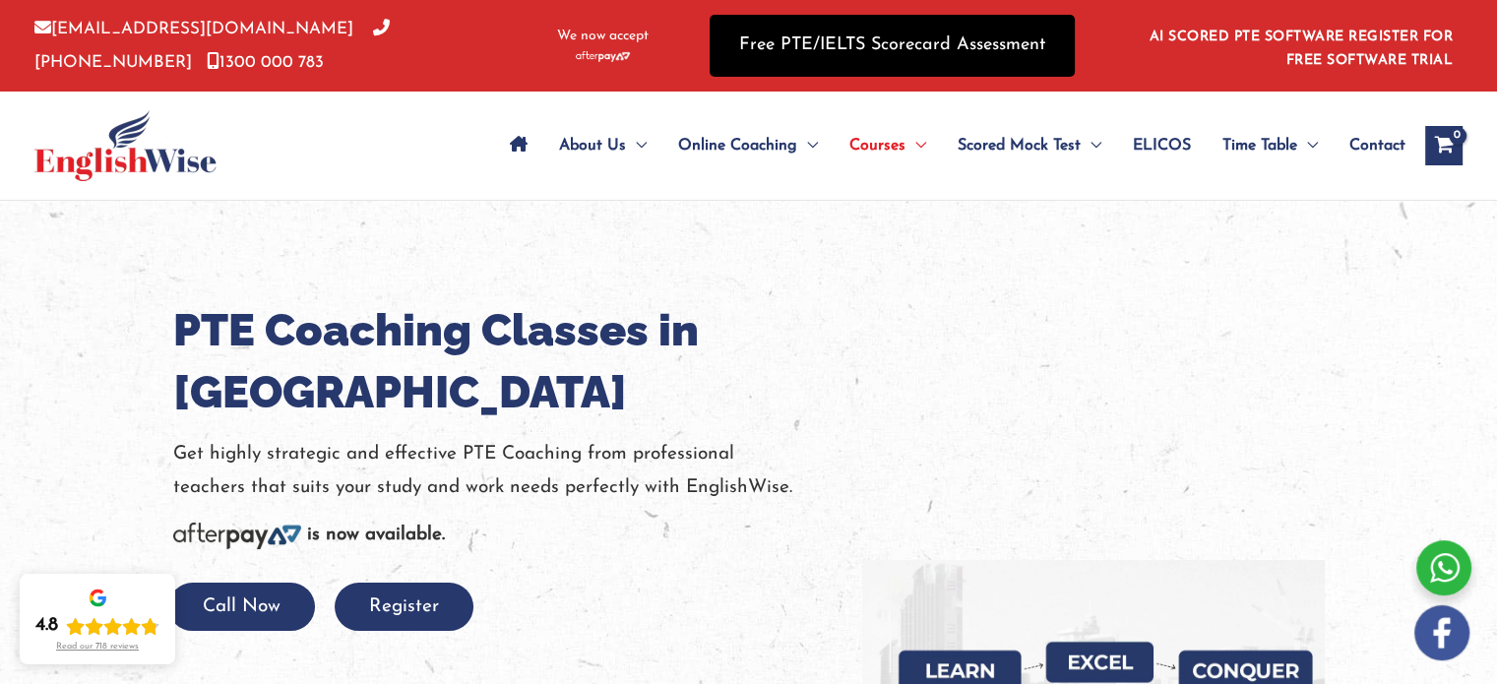
click at [973, 44] on link "Free PTE/IELTS Scorecard Assessment" at bounding box center [892, 46] width 365 height 62
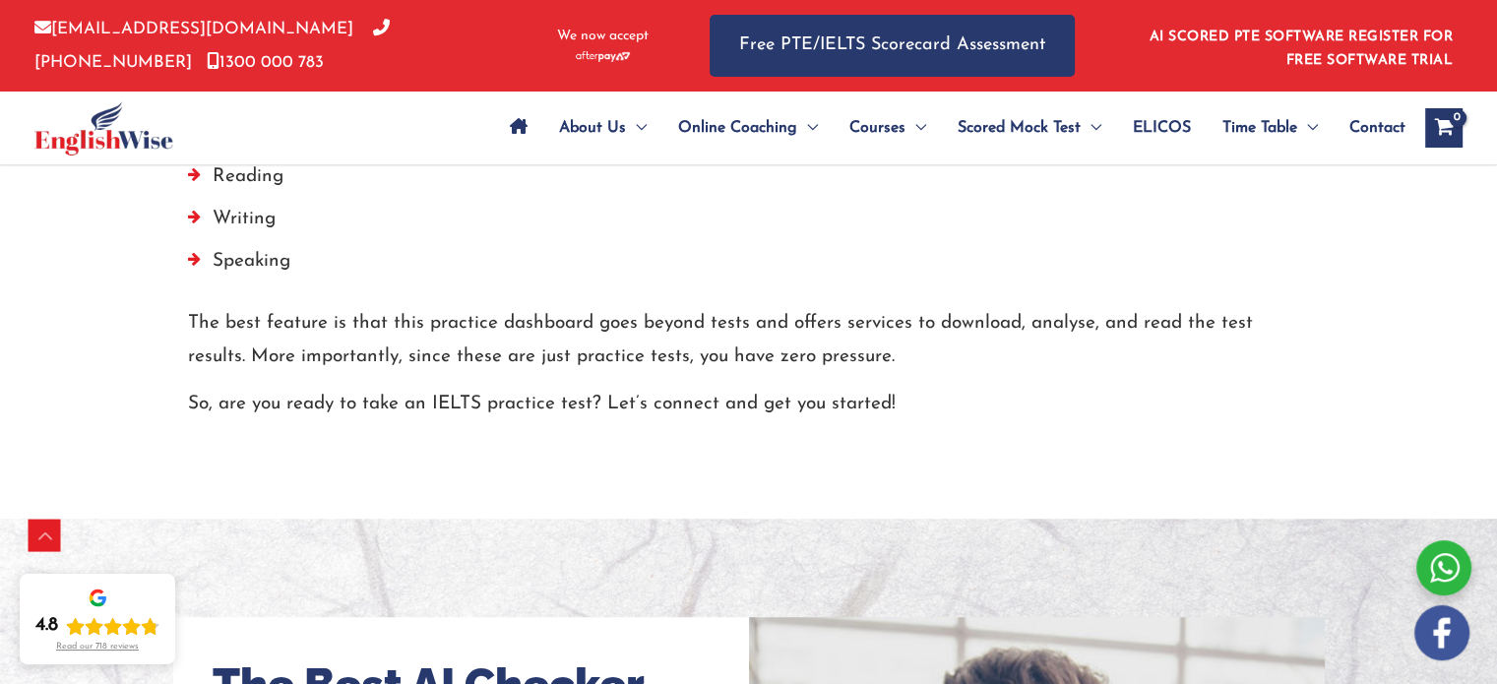
scroll to position [1280, 0]
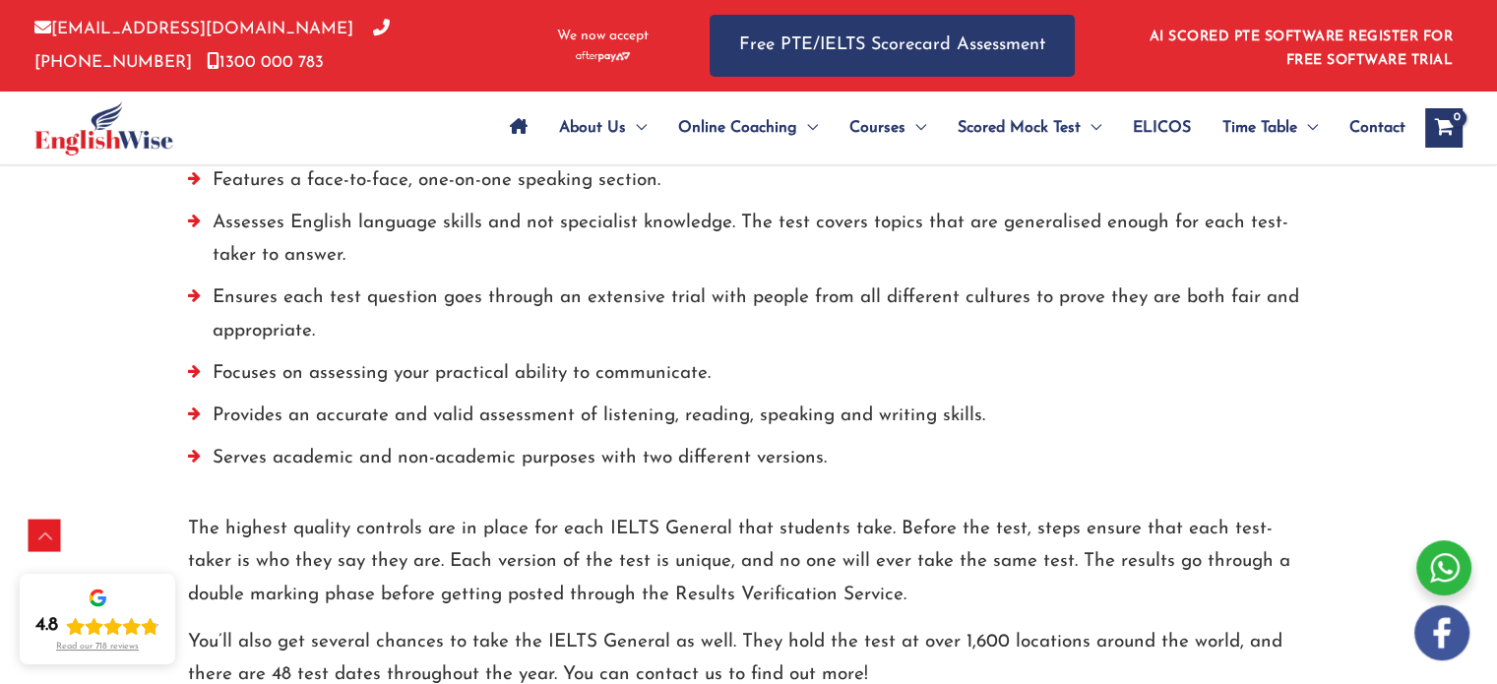
scroll to position [1575, 0]
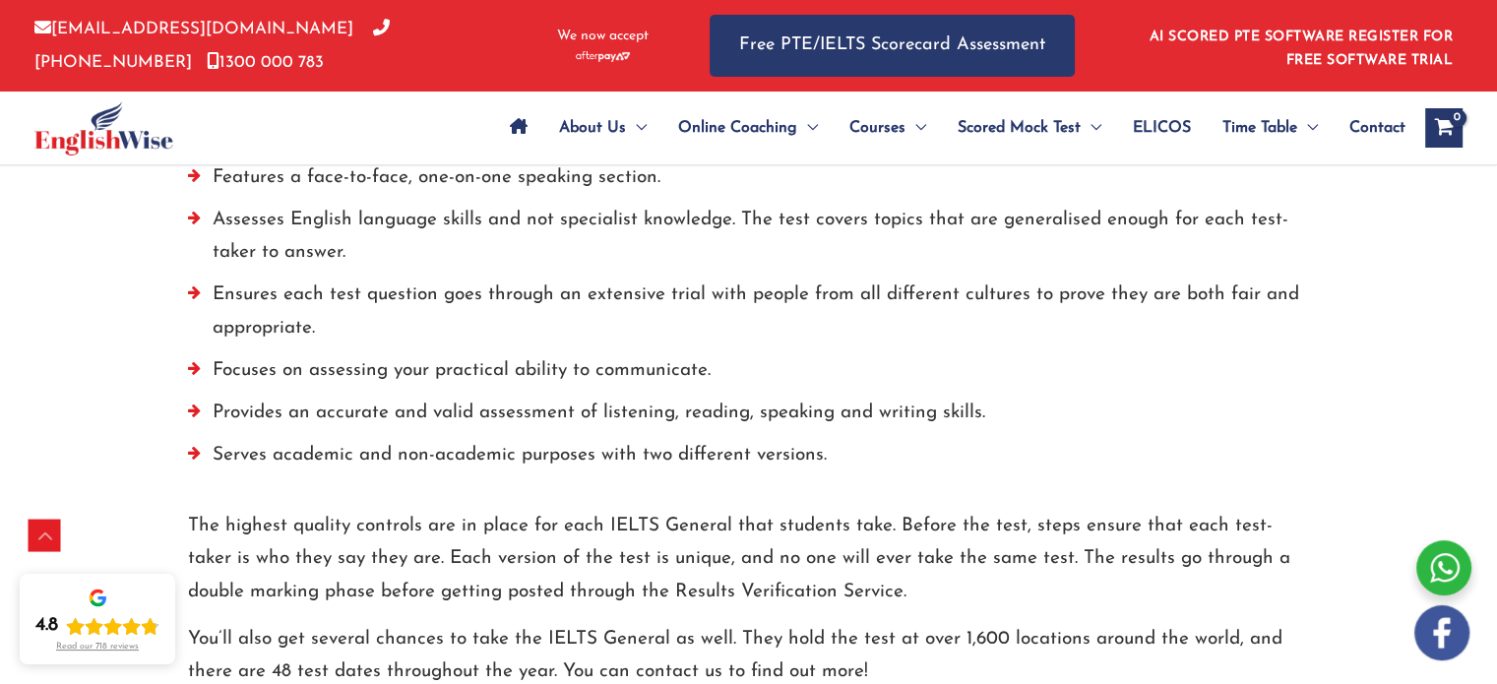
click at [648, 413] on li "Provides an accurate and valid assessment of listening, reading, speaking and w…" at bounding box center [749, 418] width 1122 height 42
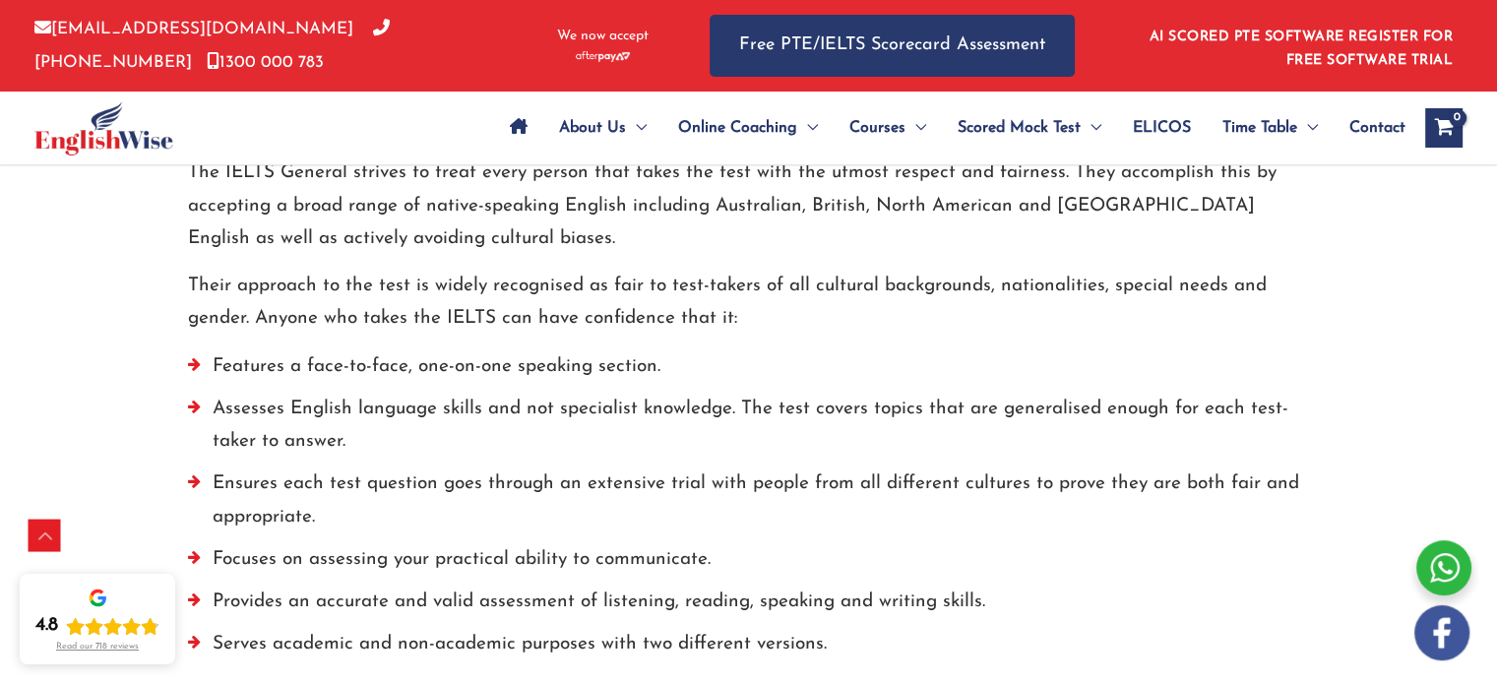
scroll to position [1378, 0]
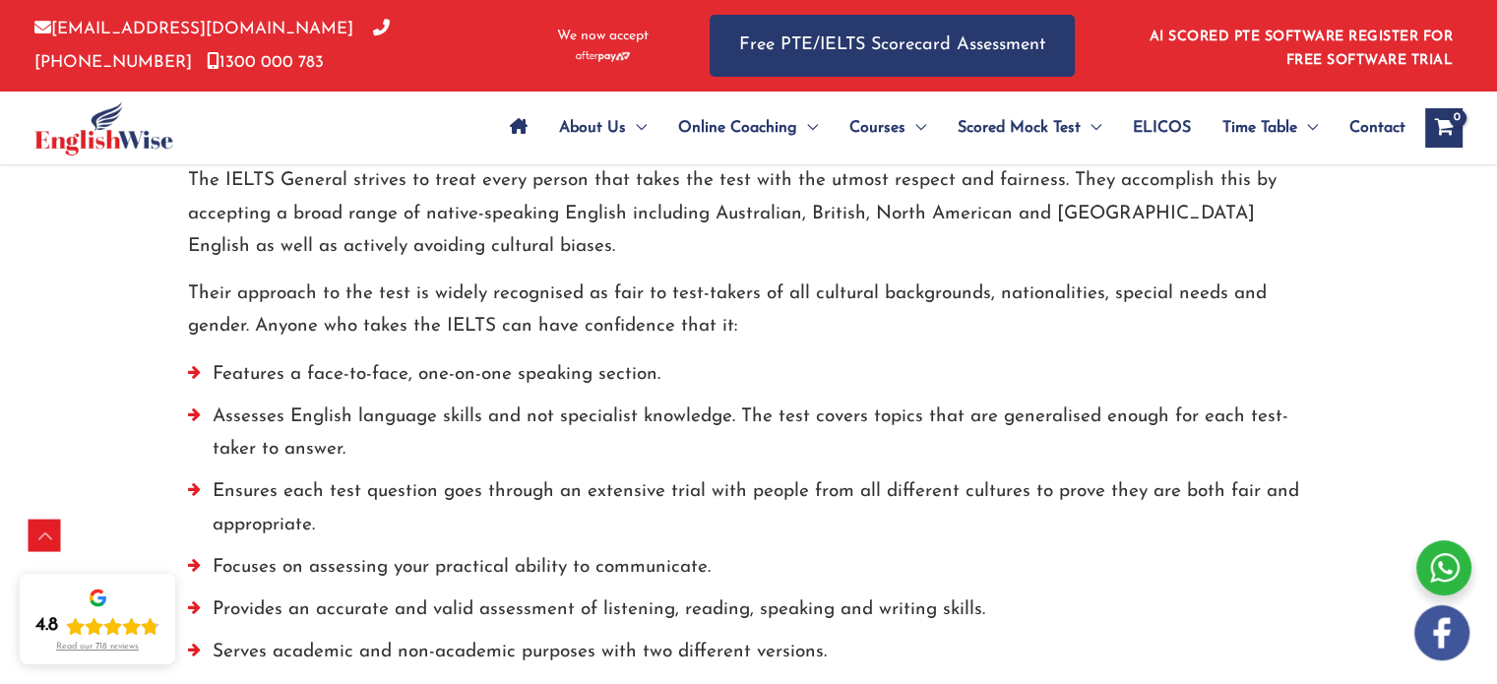
click at [792, 284] on p "Their approach to the test is widely recognised as fair to test-takers of all c…" at bounding box center [749, 311] width 1122 height 66
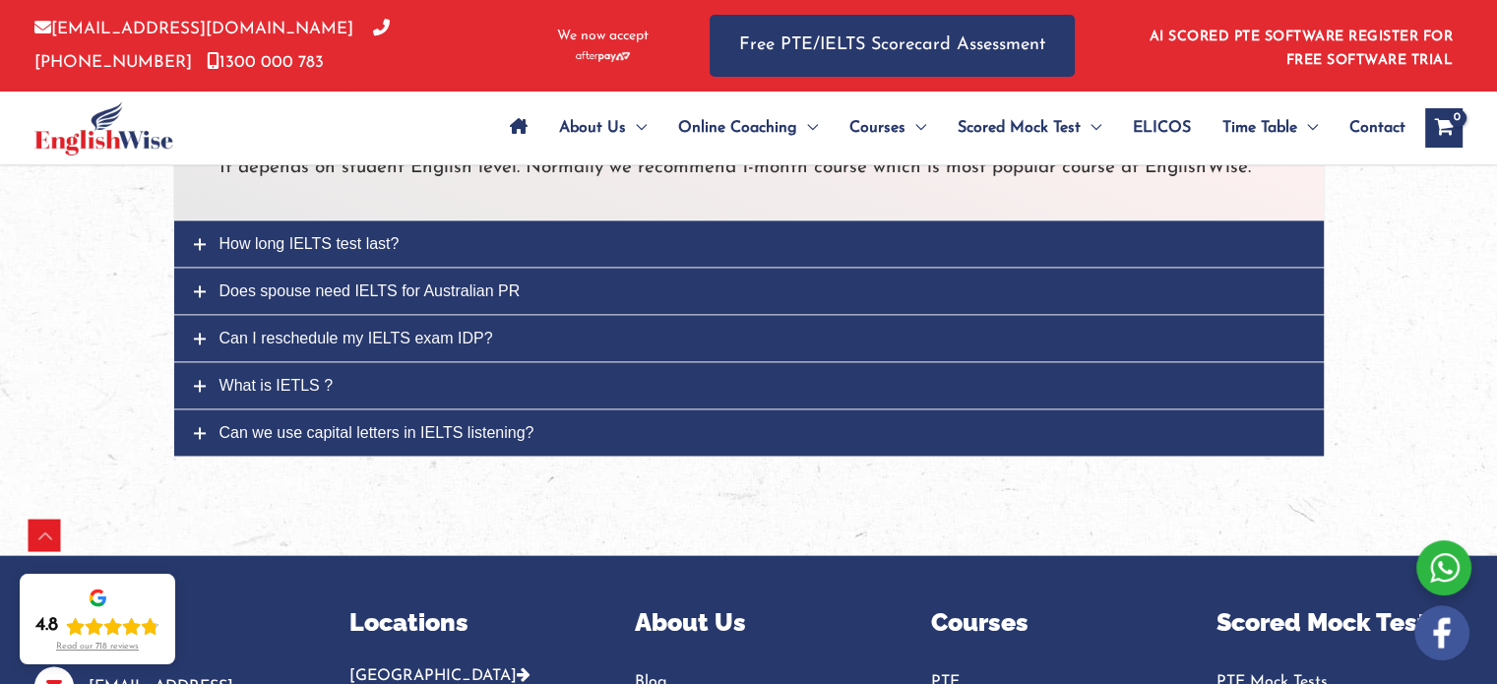
scroll to position [2560, 0]
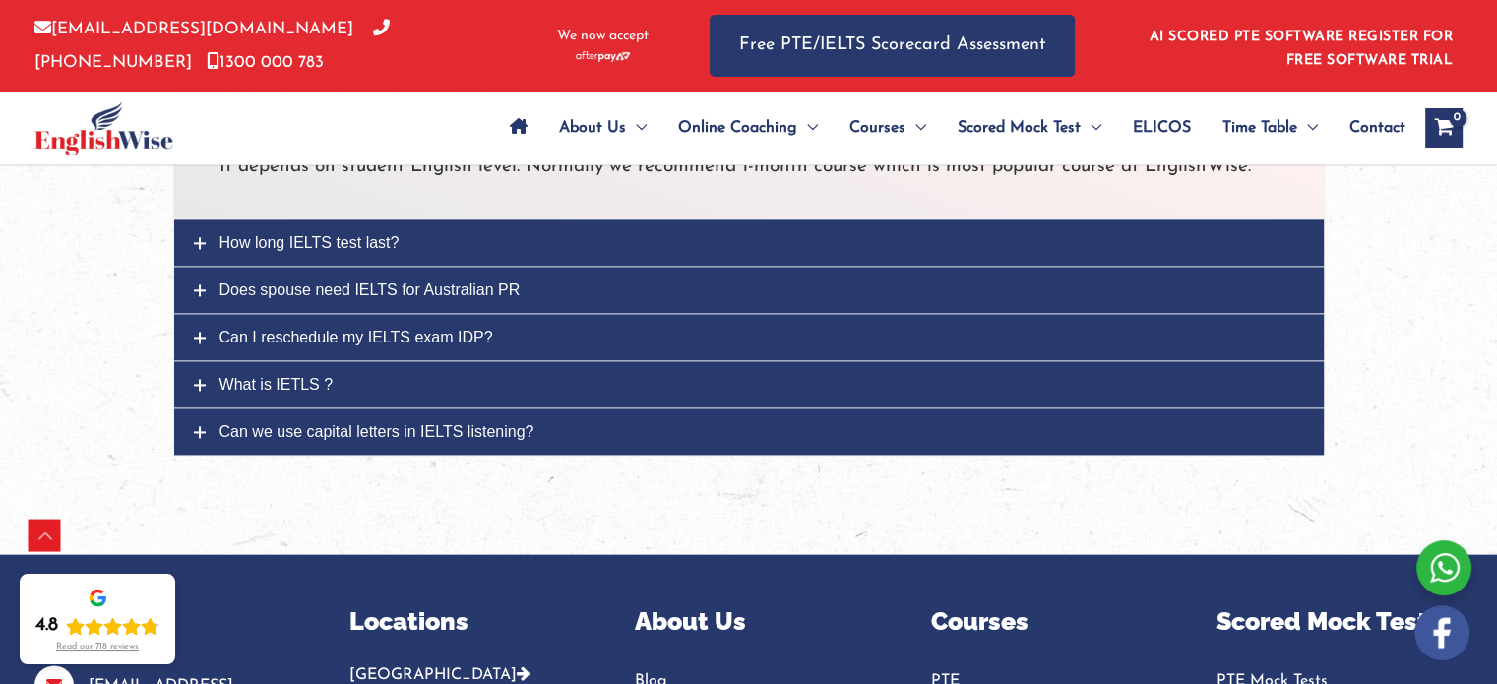
click at [595, 277] on link "Does spouse need IELTS for Australian PR" at bounding box center [749, 290] width 1150 height 46
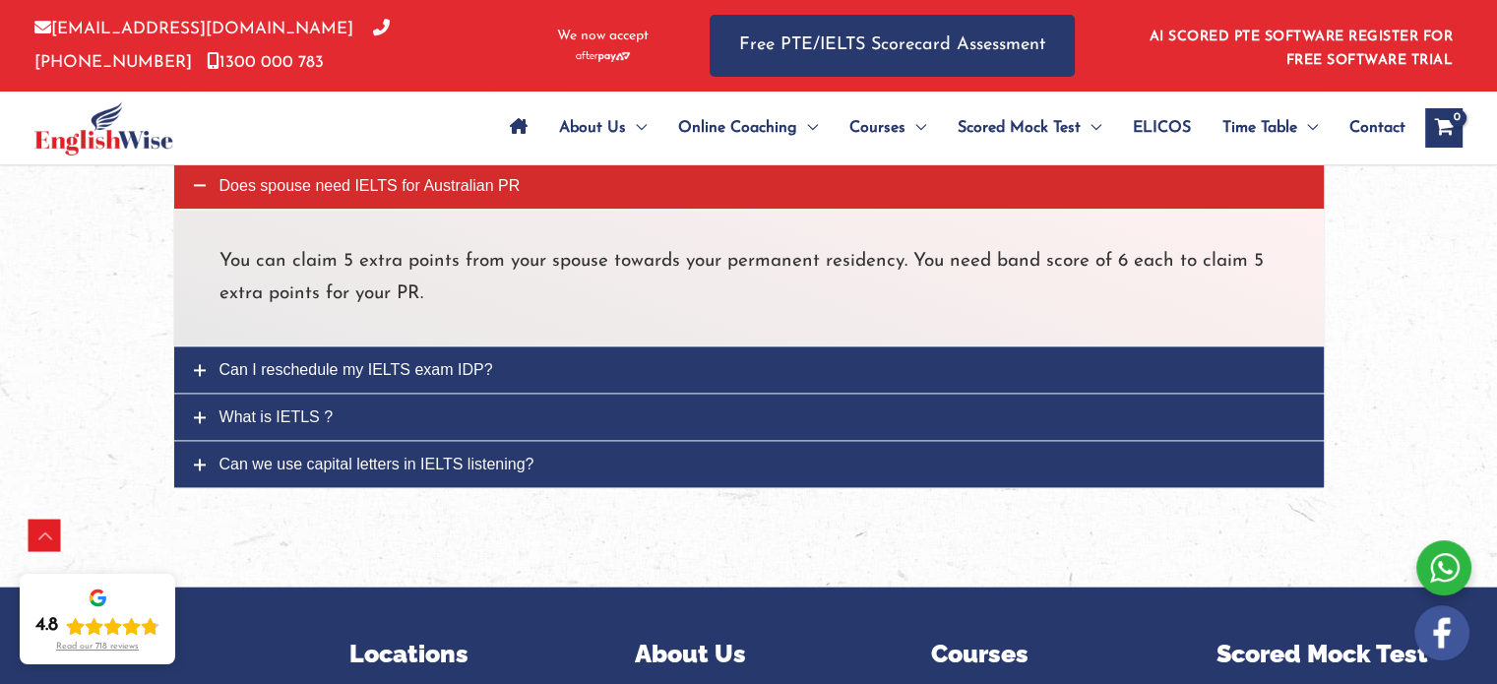
click at [520, 370] on link "Can I reschedule my IELTS exam IDP?" at bounding box center [749, 370] width 1150 height 46
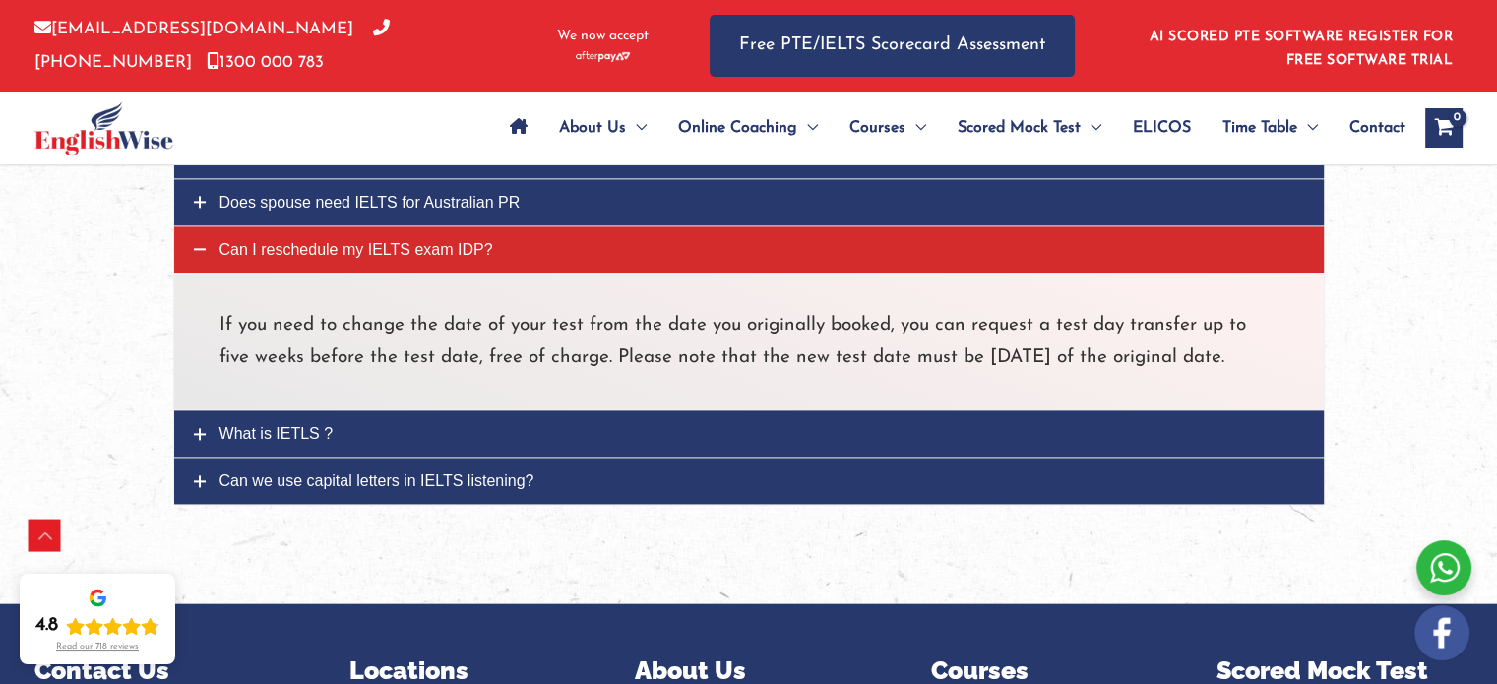
scroll to position [2560, 0]
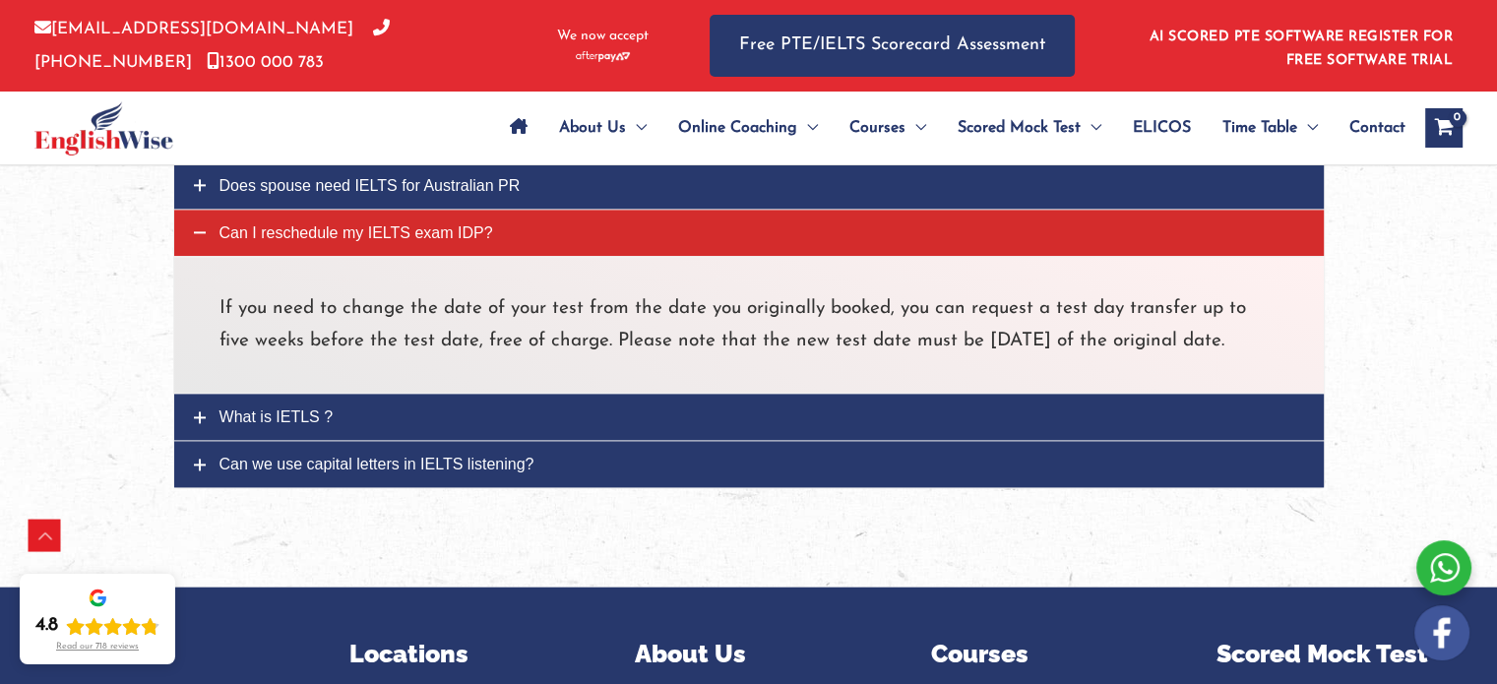
click at [567, 487] on link "Can we use capital letters in IELTS listening?" at bounding box center [749, 464] width 1150 height 46
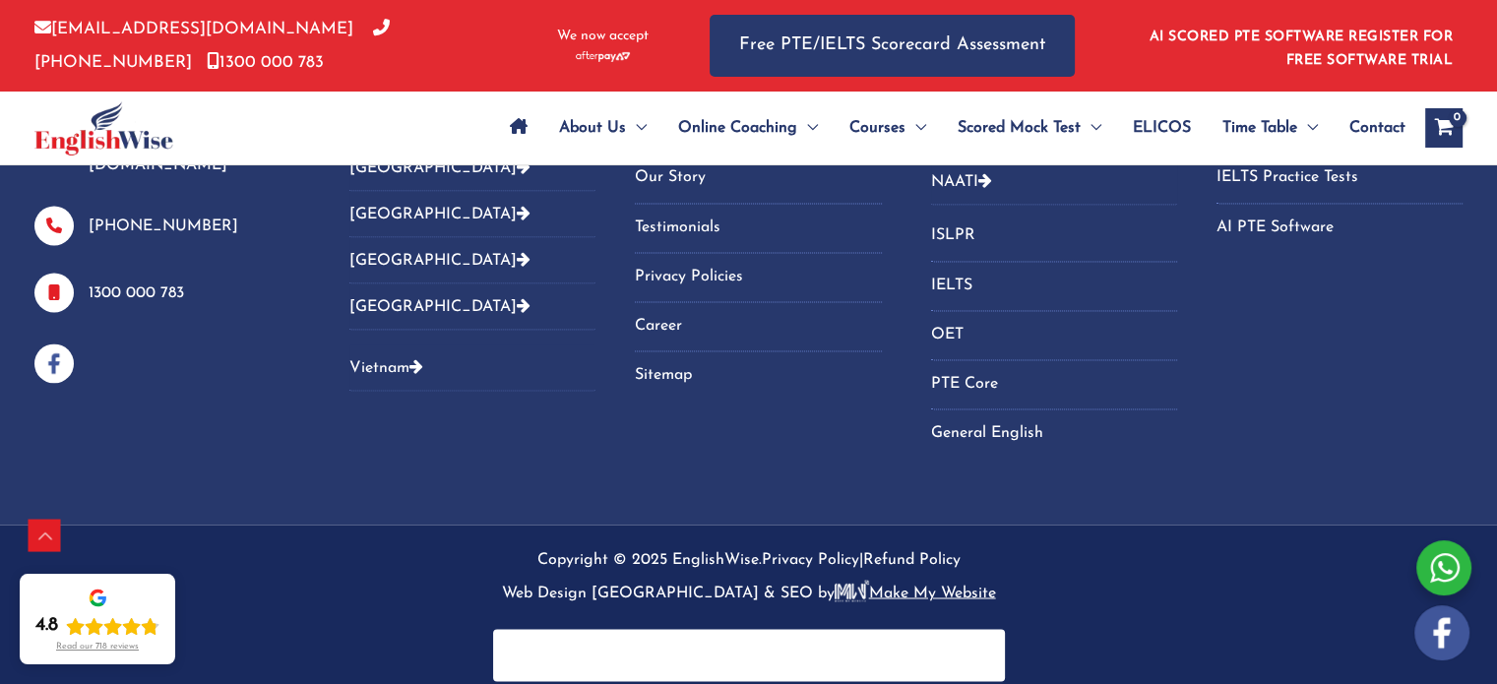
scroll to position [3190, 0]
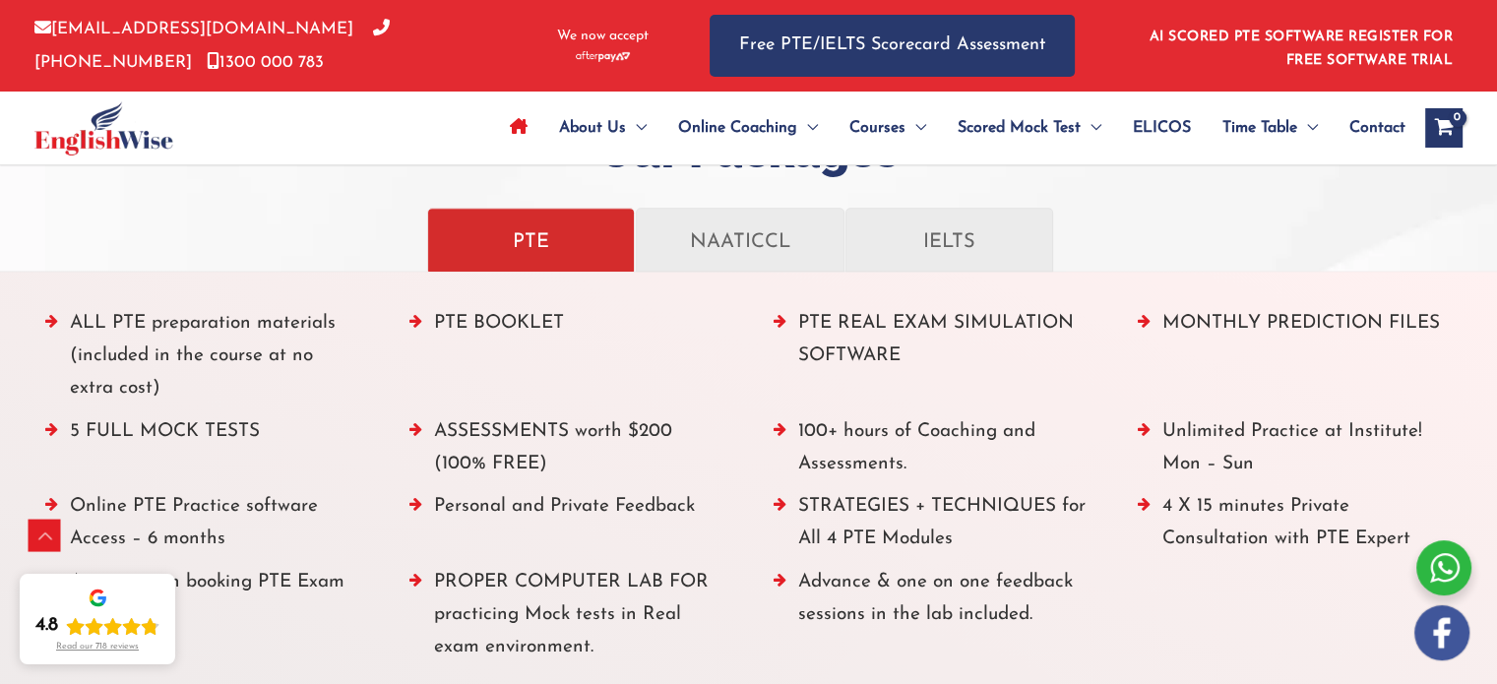
scroll to position [2264, 0]
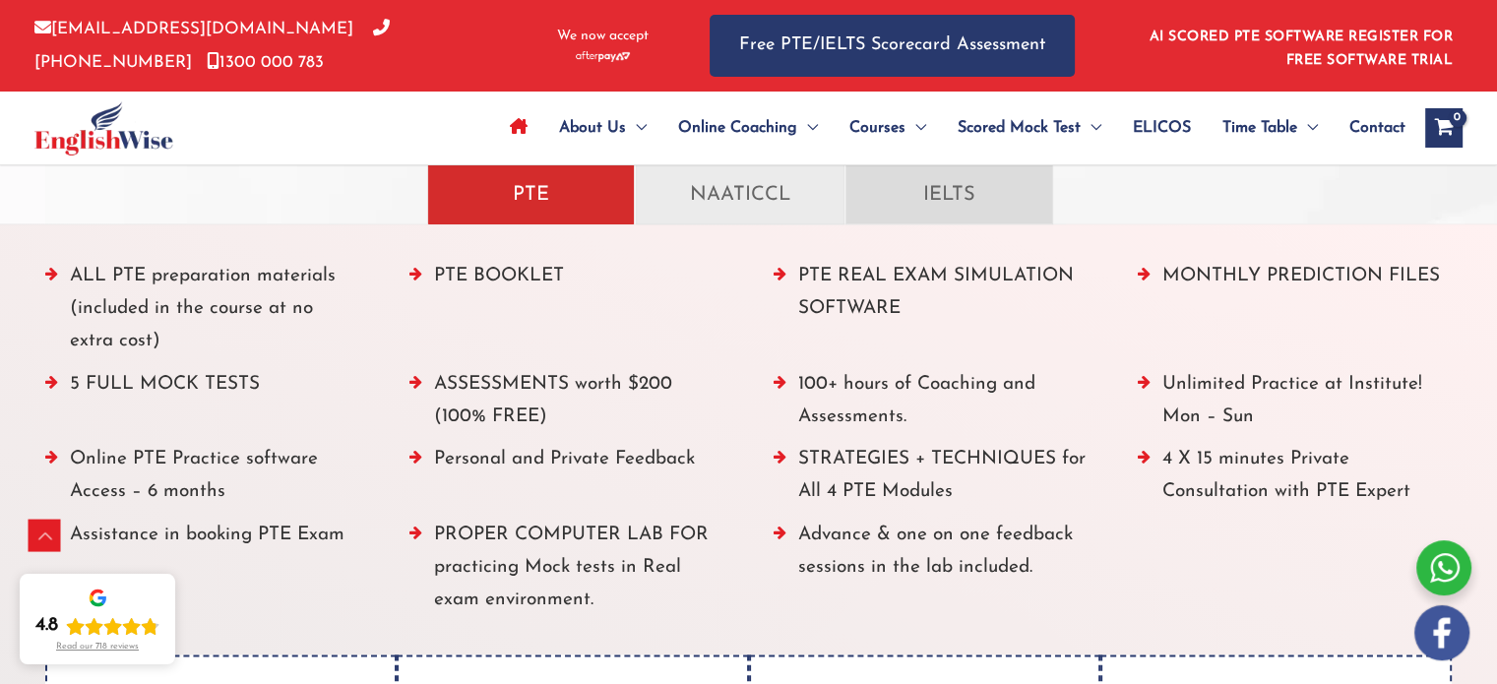
click at [994, 191] on p "IELTS" at bounding box center [949, 192] width 166 height 34
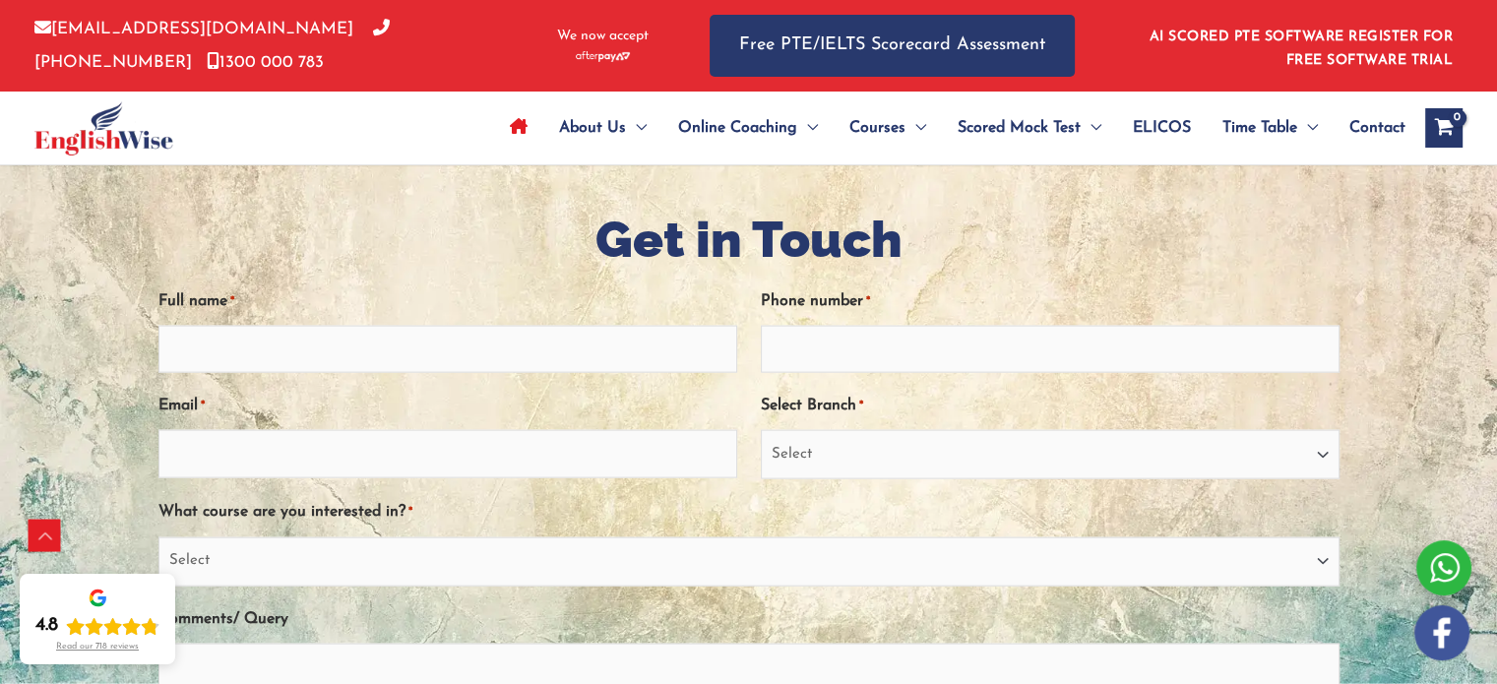
scroll to position [3497, 0]
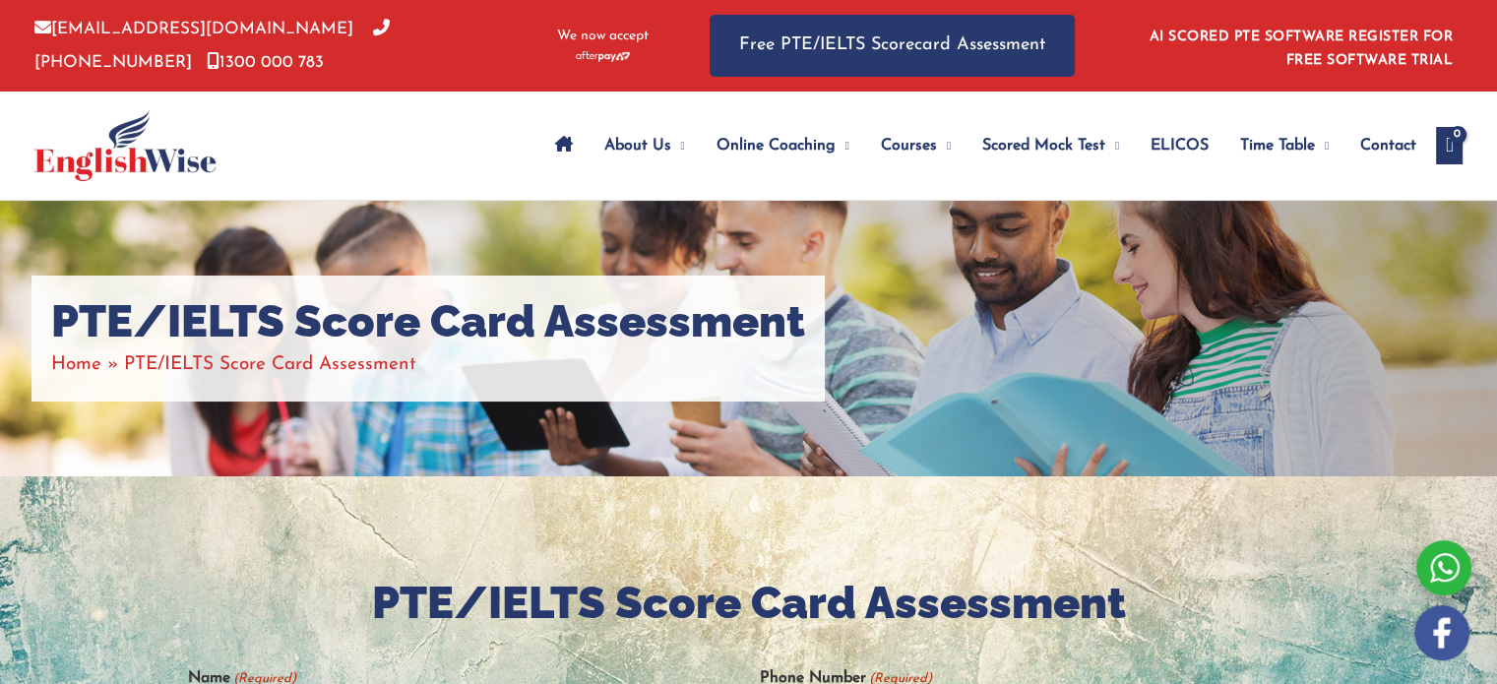
click at [143, 144] on img at bounding box center [125, 145] width 182 height 71
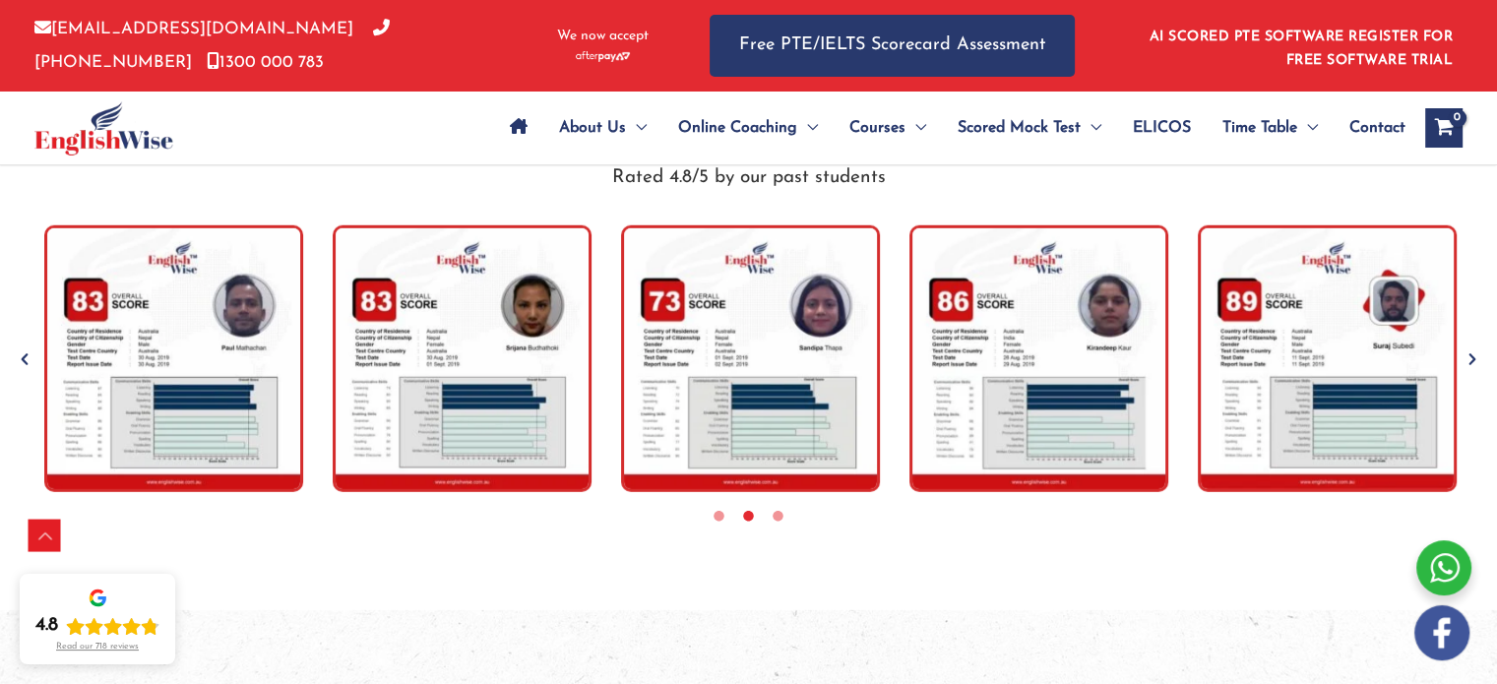
scroll to position [5907, 0]
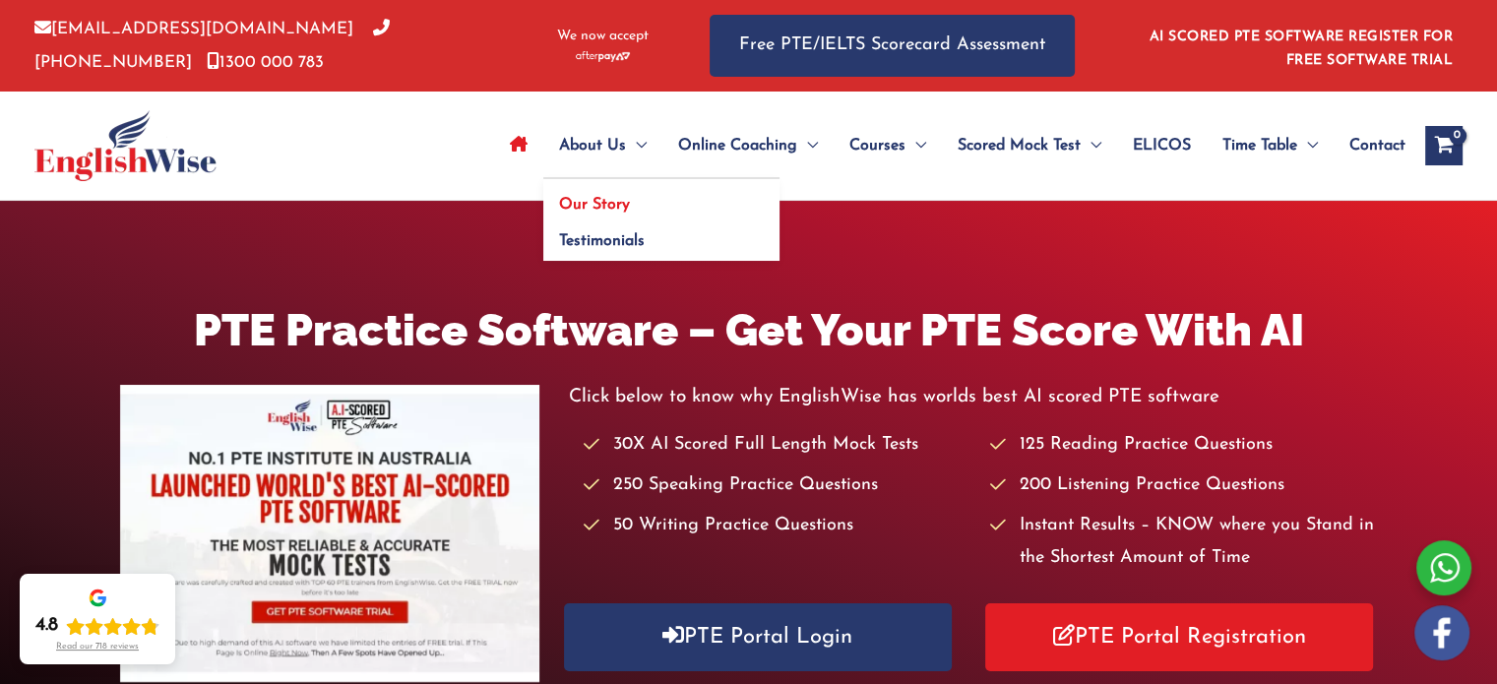
click at [593, 209] on span "Our Story" at bounding box center [594, 205] width 71 height 16
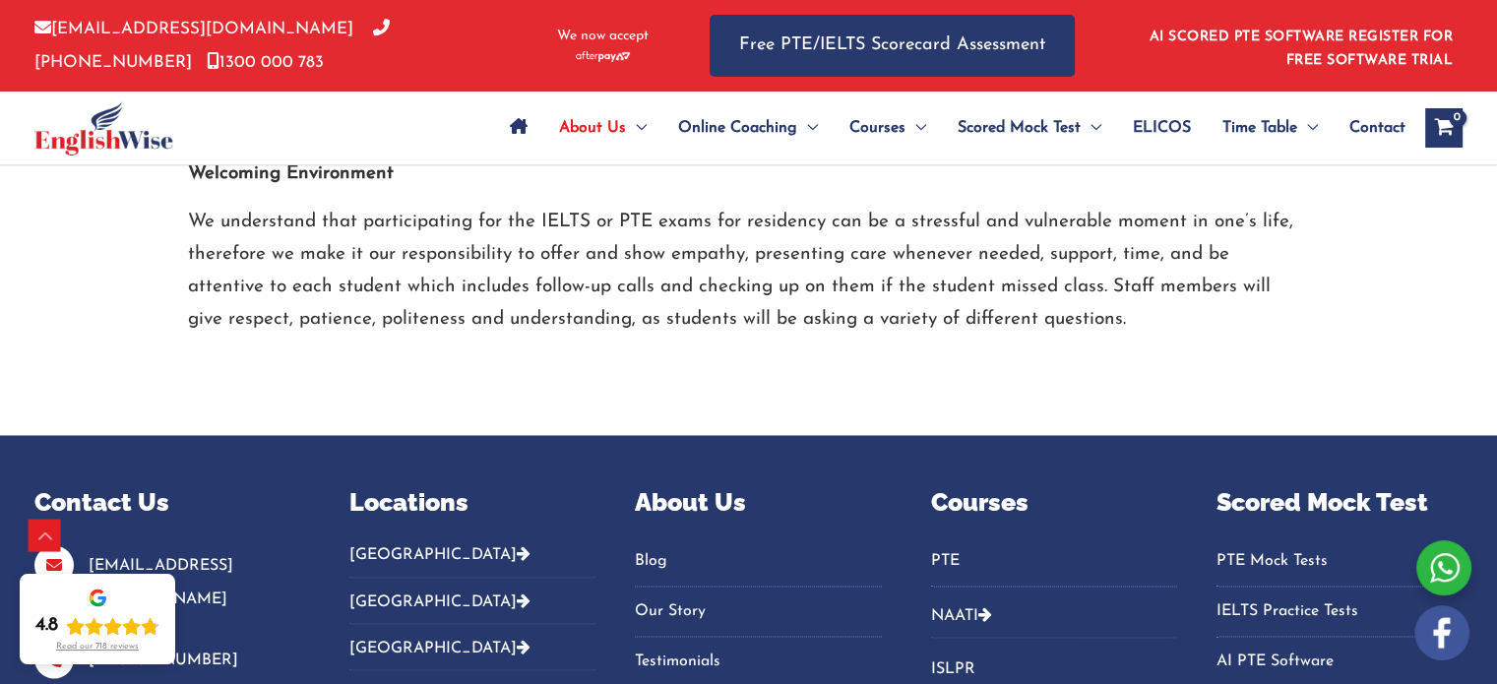
scroll to position [3186, 0]
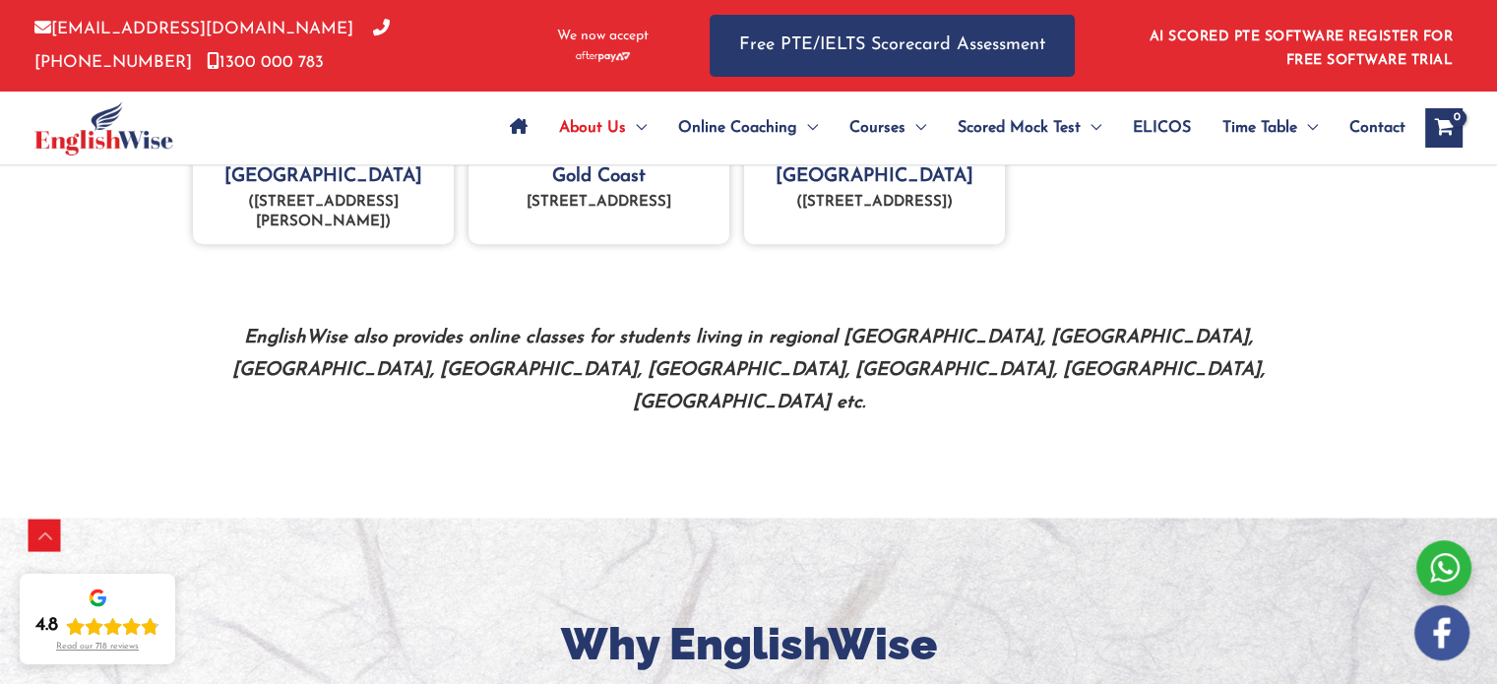
scroll to position [883, 0]
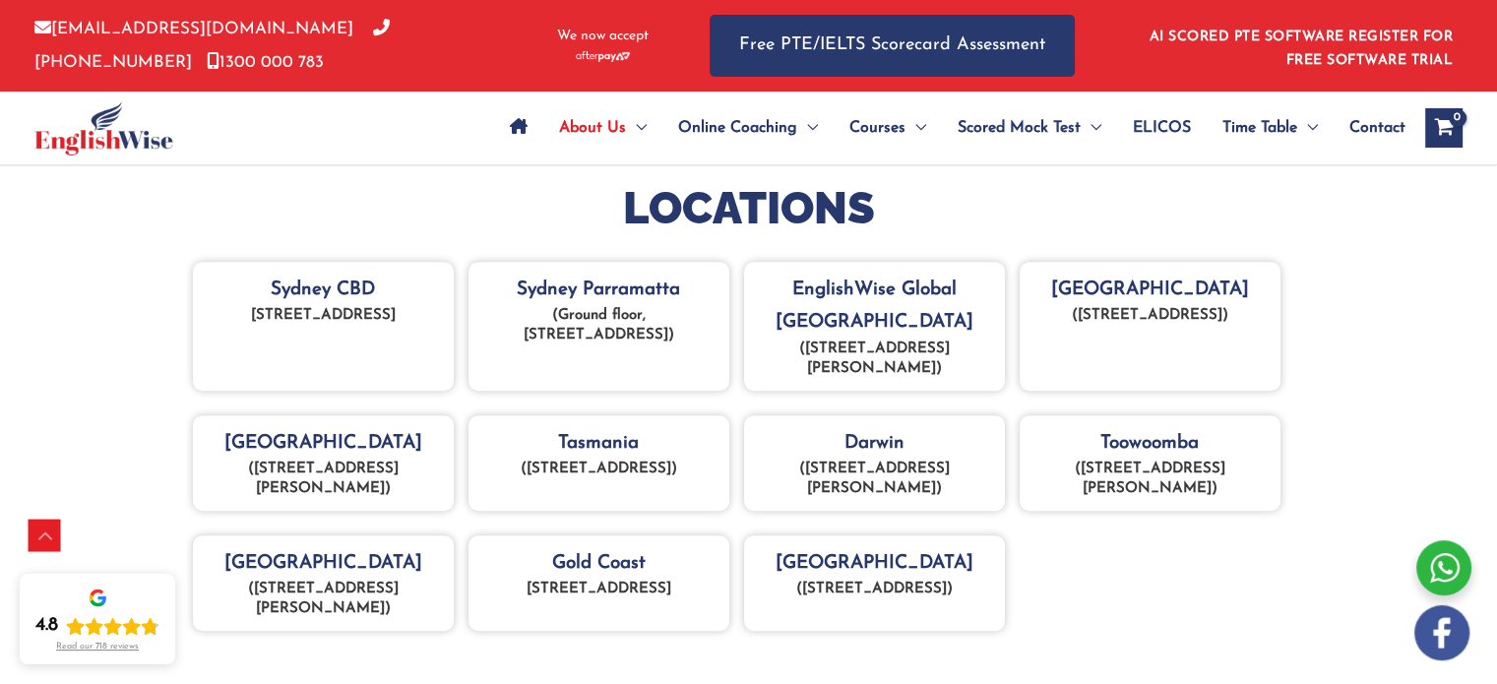
click at [109, 135] on img at bounding box center [103, 128] width 139 height 54
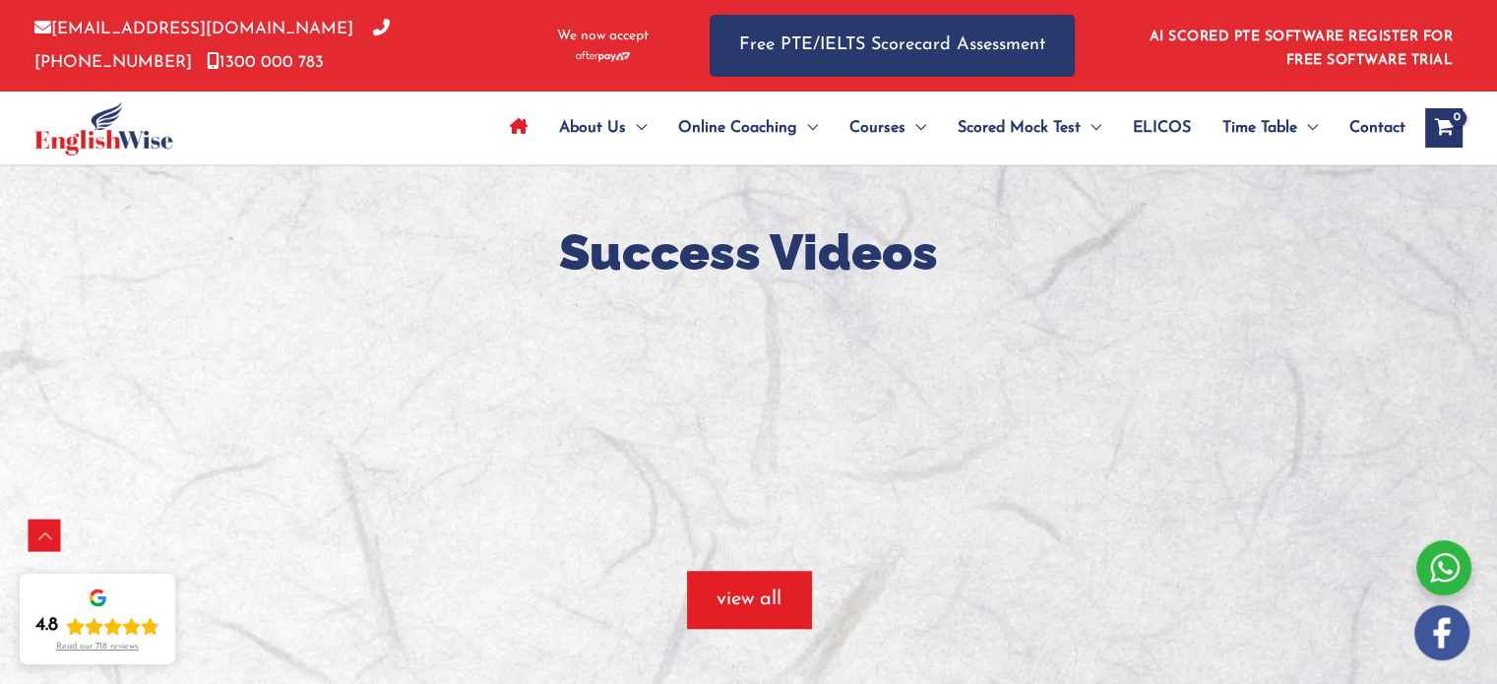
scroll to position [827, 0]
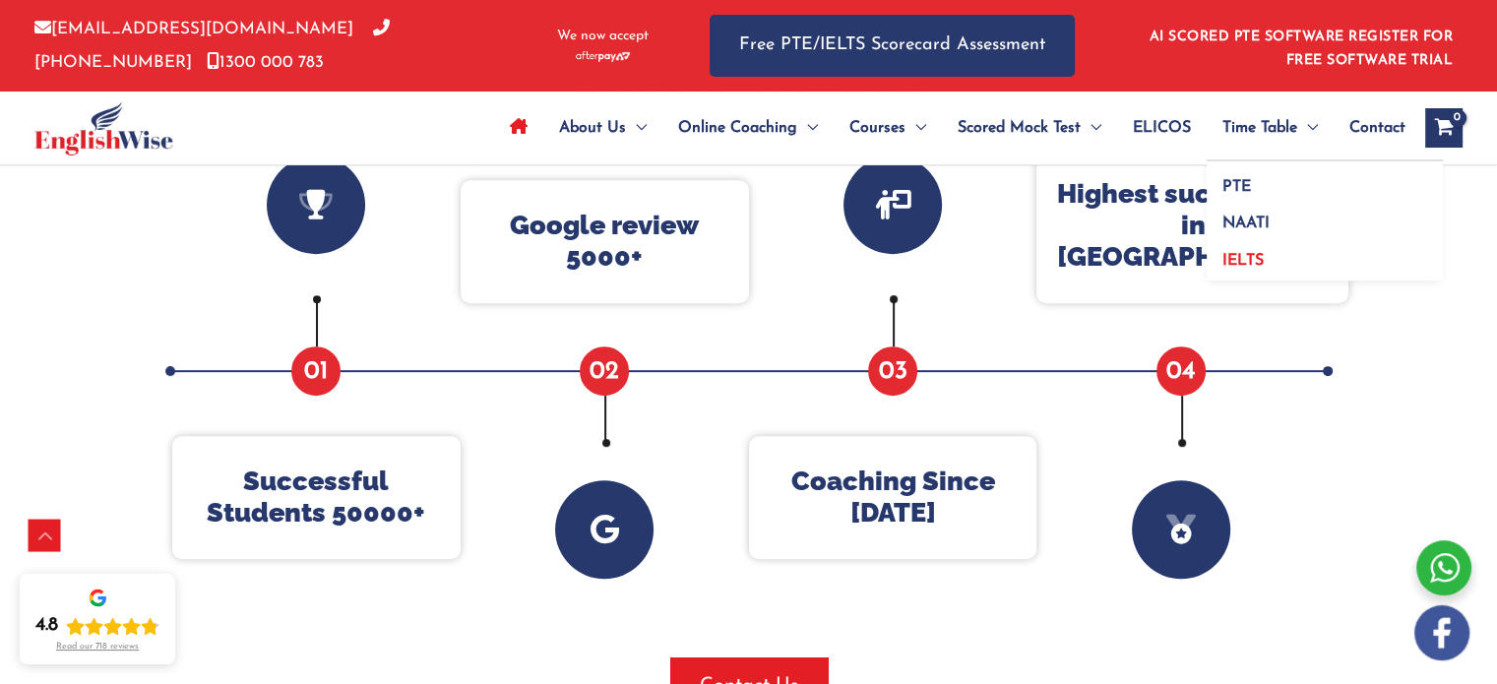
click at [1247, 258] on span "IELTS" at bounding box center [1243, 261] width 41 height 16
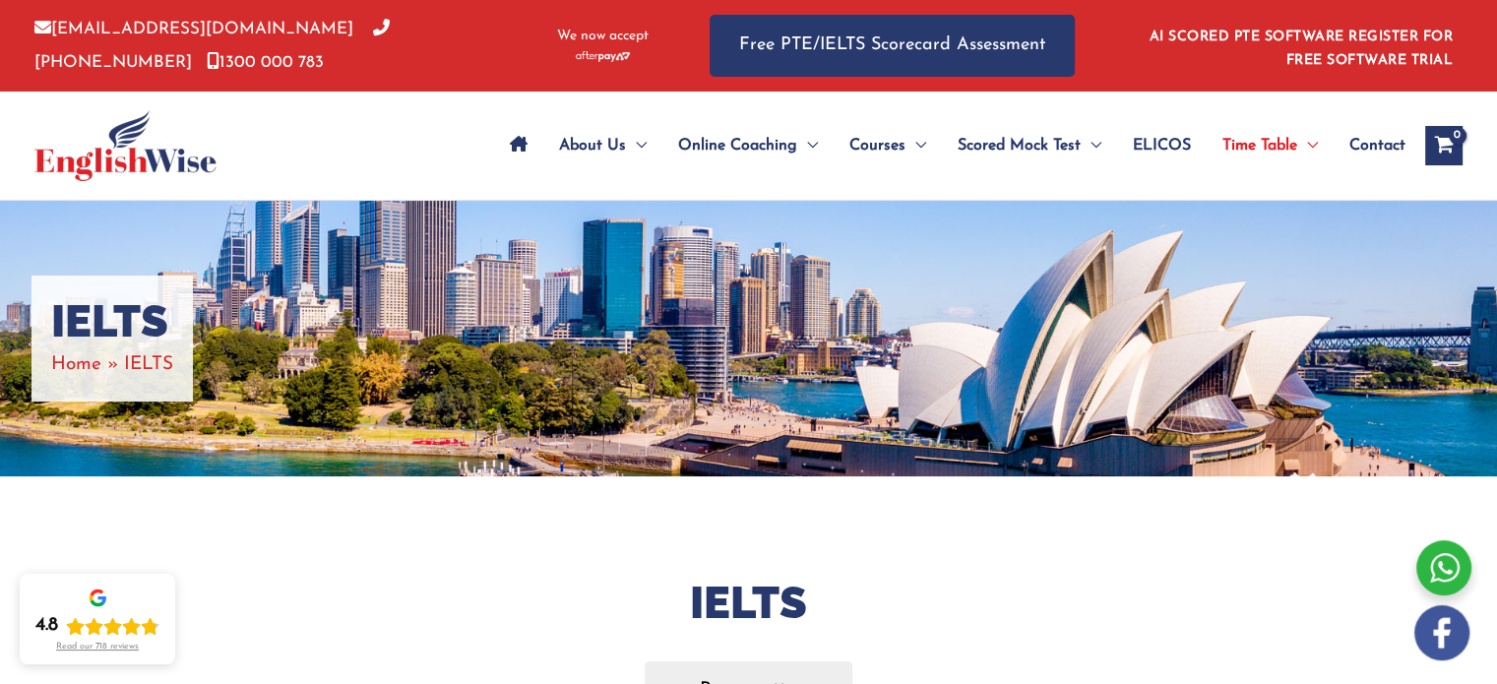
click at [1157, 144] on span "ELICOS" at bounding box center [1162, 145] width 58 height 69
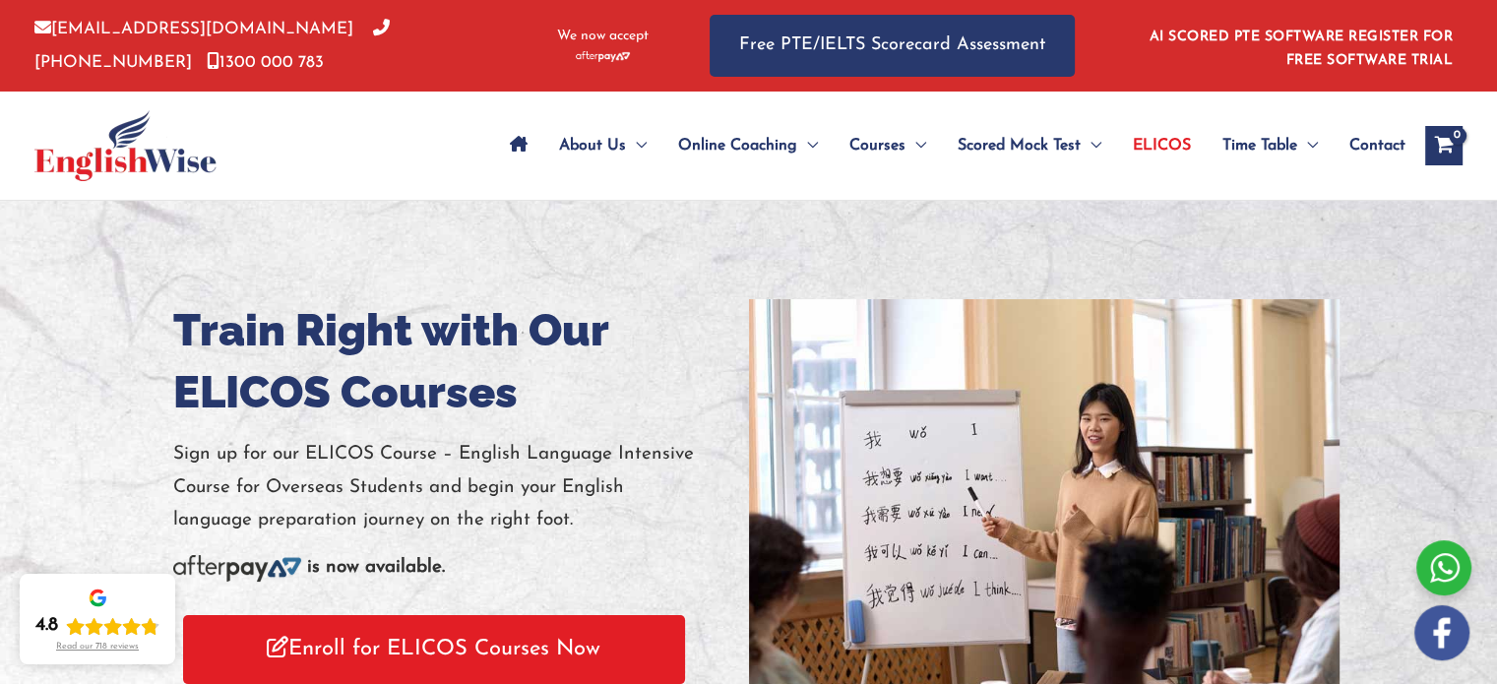
click at [164, 159] on img at bounding box center [125, 145] width 182 height 71
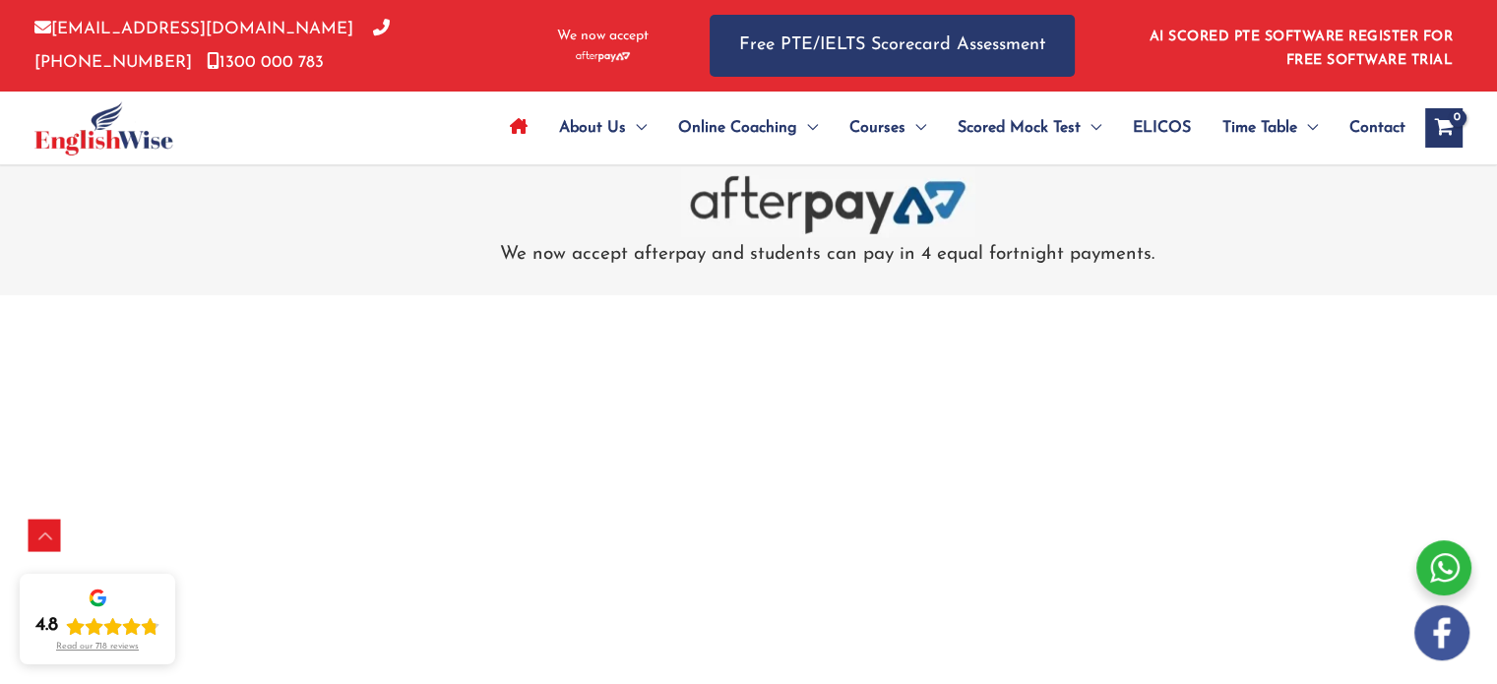
scroll to position [6566, 0]
